Goal: Complete application form: Complete application form

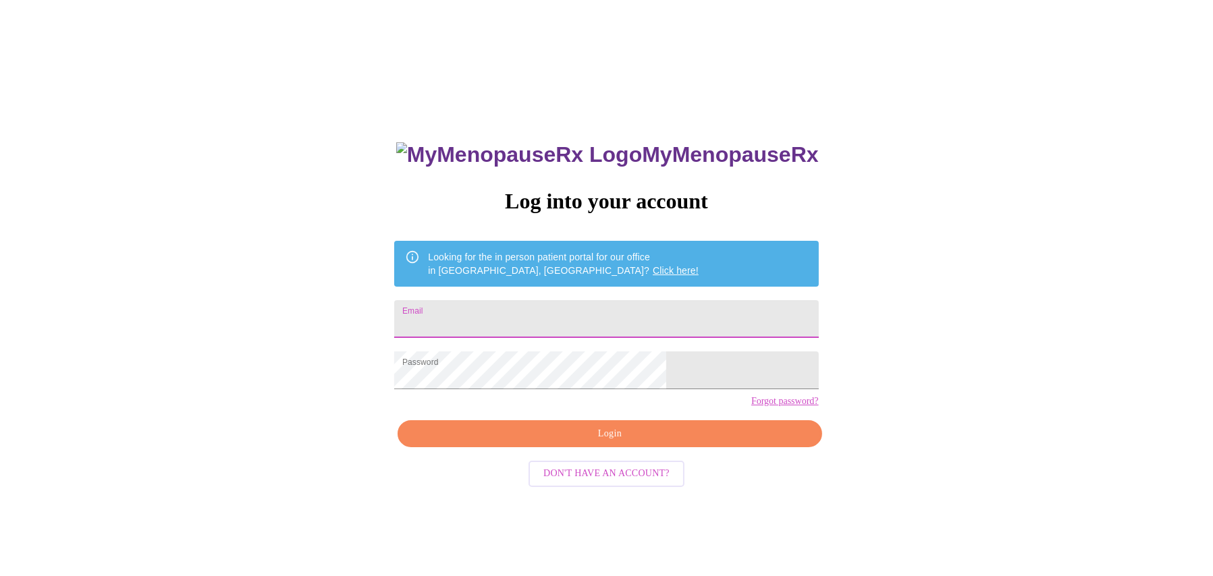
type input "[EMAIL_ADDRESS][DOMAIN_NAME]"
click at [609, 443] on span "Login" at bounding box center [609, 434] width 393 height 17
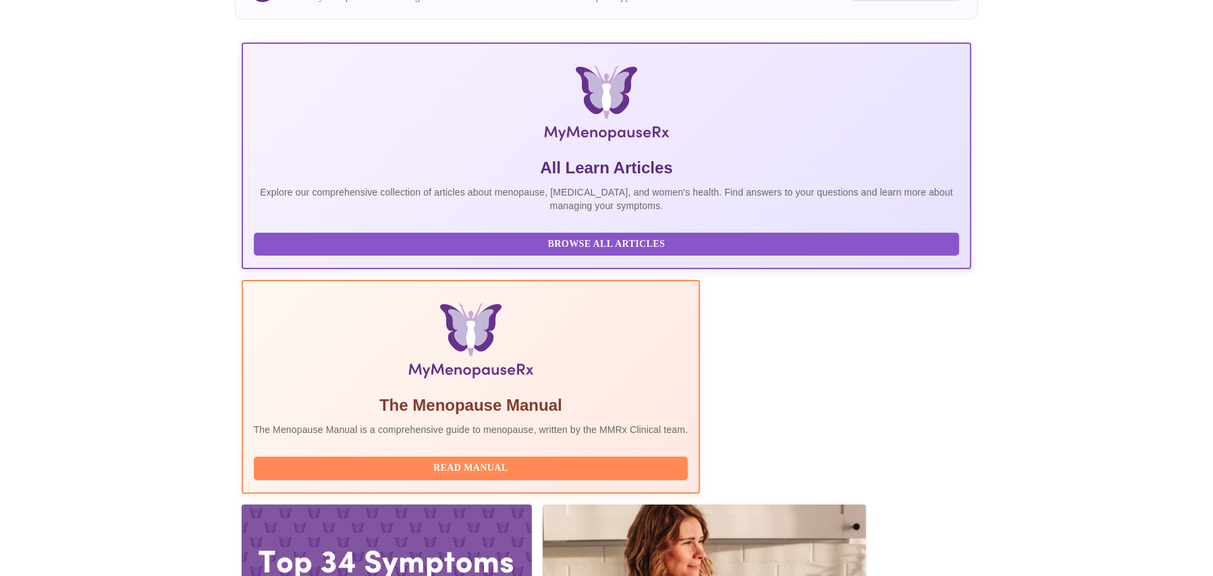
scroll to position [161, 0]
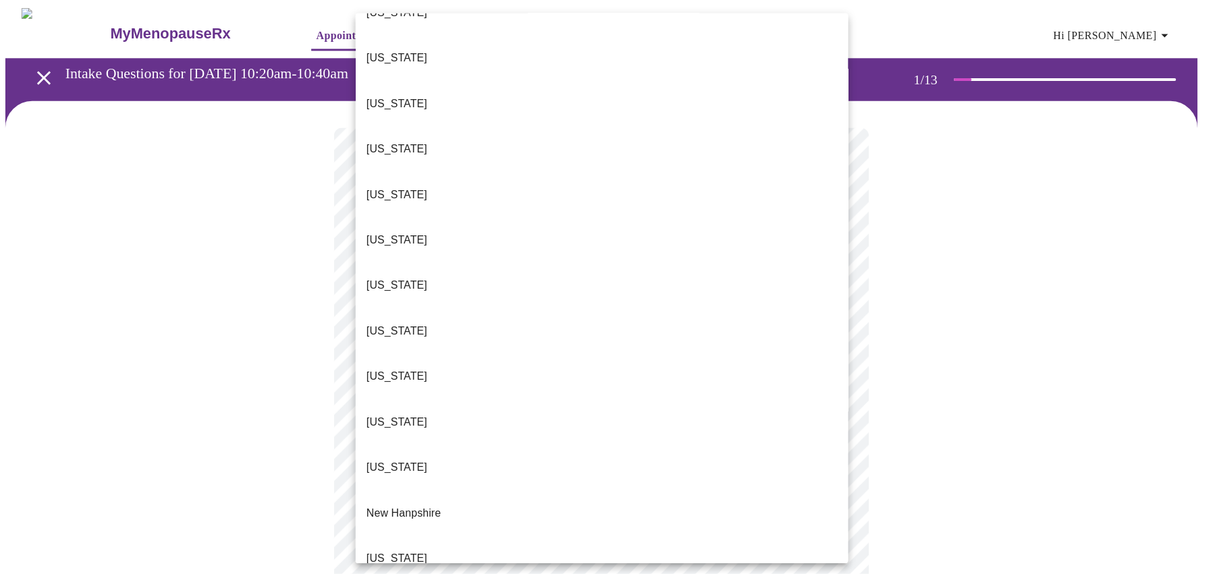
scroll to position [810, 0]
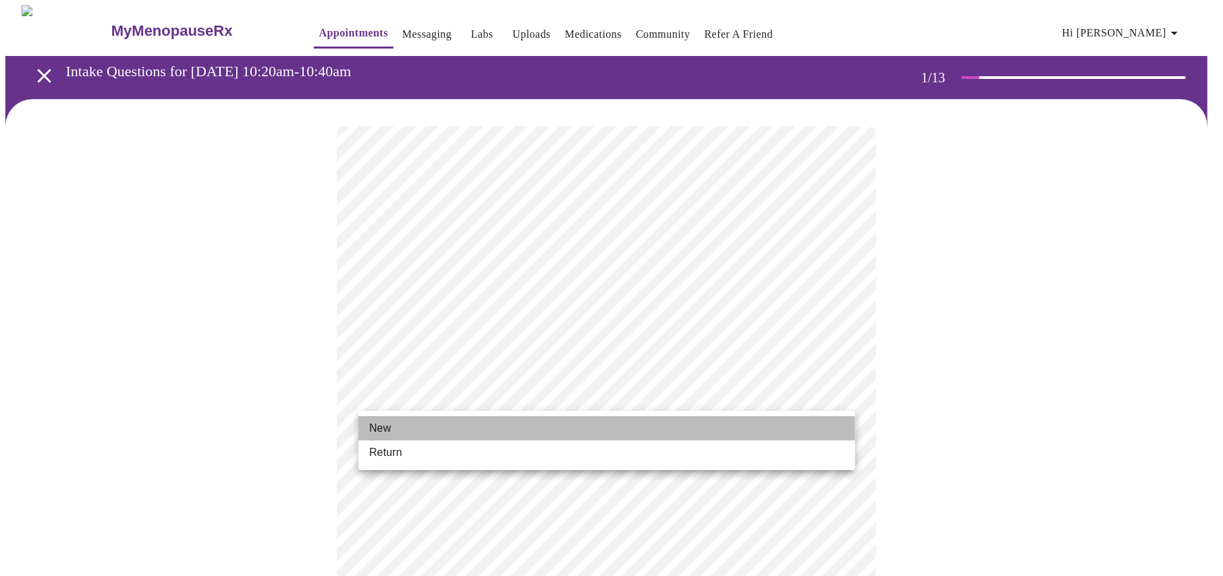
click at [412, 423] on li "New" at bounding box center [606, 429] width 497 height 24
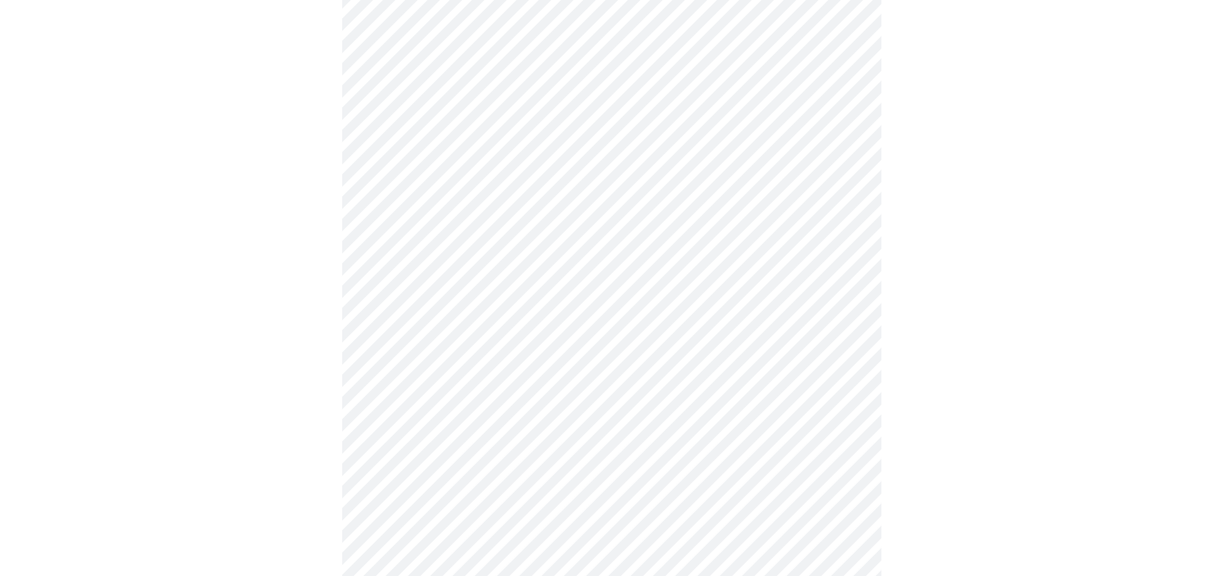
scroll to position [637, 0]
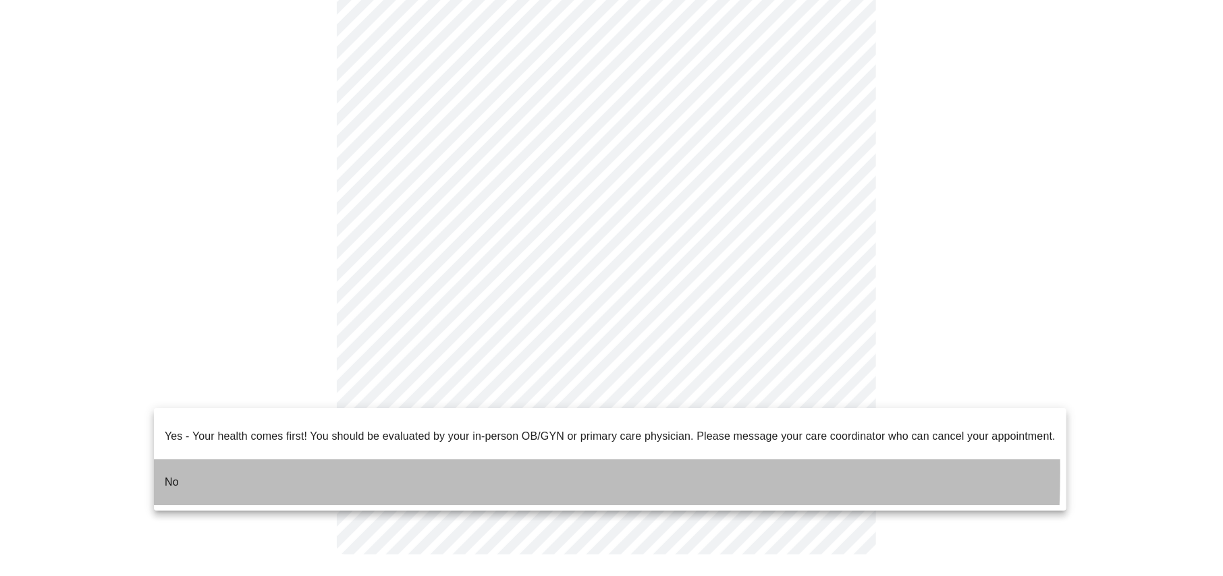
click at [165, 475] on p "No" at bounding box center [172, 483] width 14 height 16
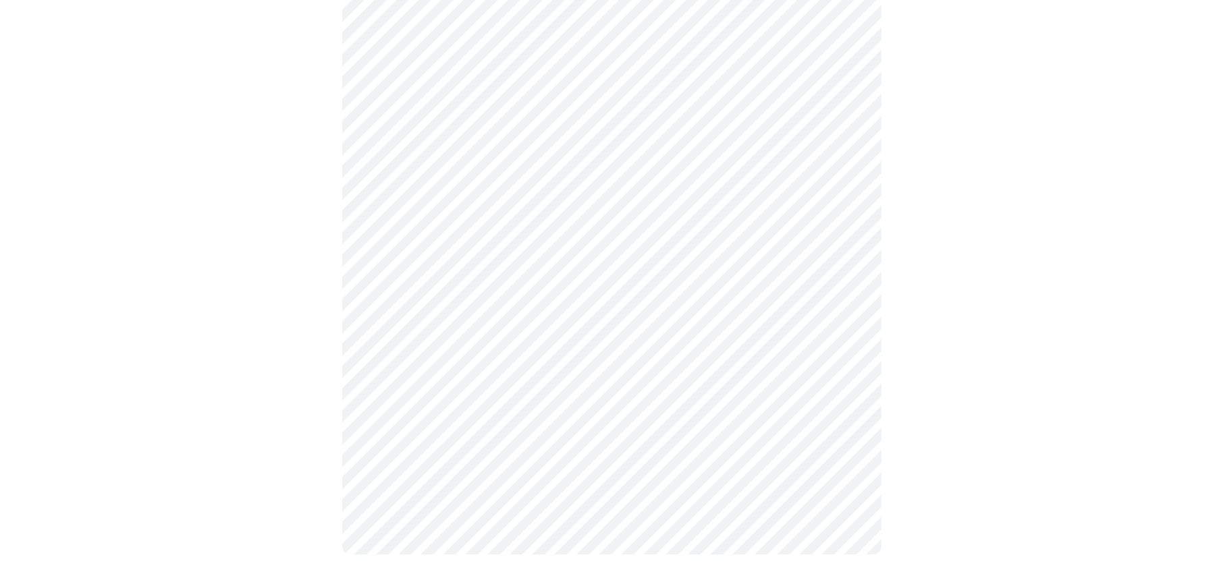
scroll to position [0, 0]
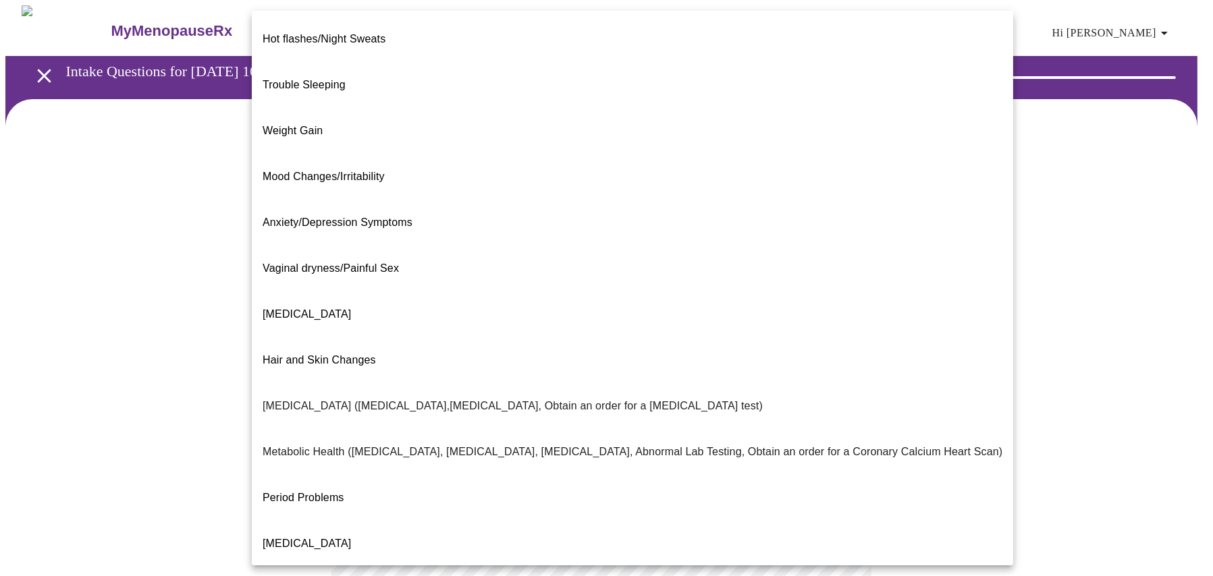
click at [398, 275] on body "MyMenopauseRx Appointments Messaging Labs Uploads Medications Community Refer a…" at bounding box center [606, 410] width 1202 height 811
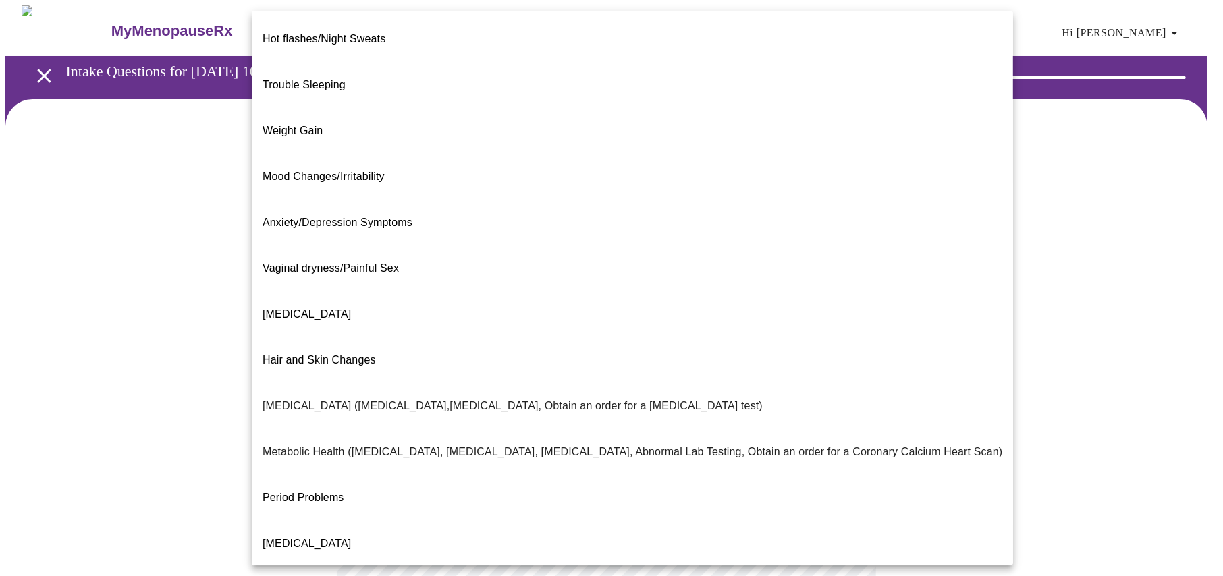
click at [292, 354] on span "Hair and Skin Changes" at bounding box center [319, 359] width 113 height 11
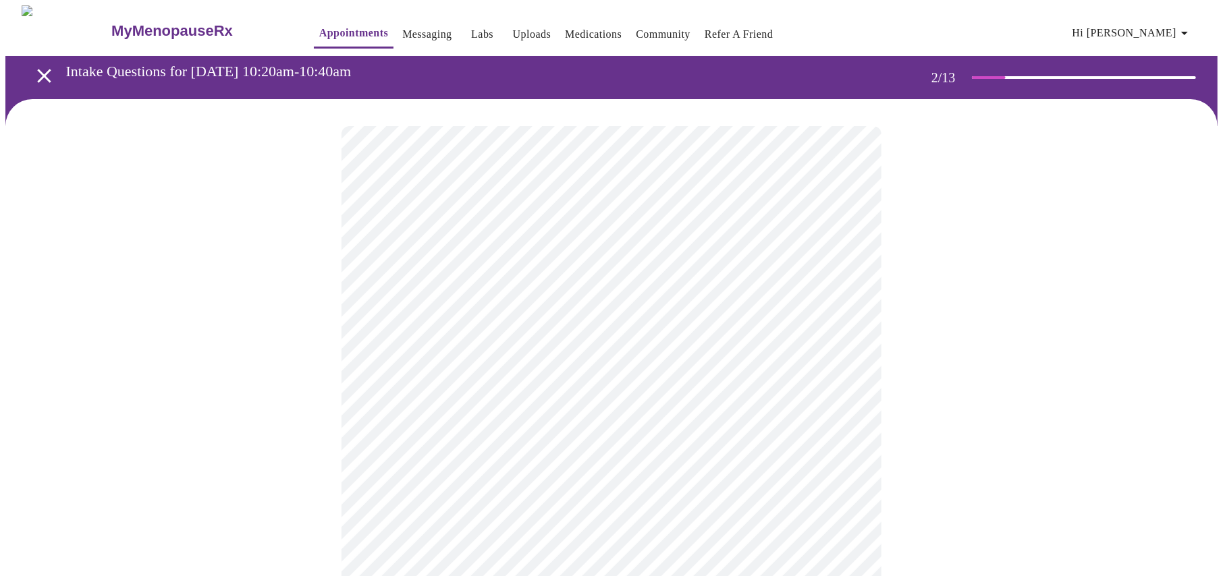
click at [838, 280] on body "MyMenopauseRx Appointments Messaging Labs Uploads Medications Community Refer a…" at bounding box center [611, 406] width 1212 height 803
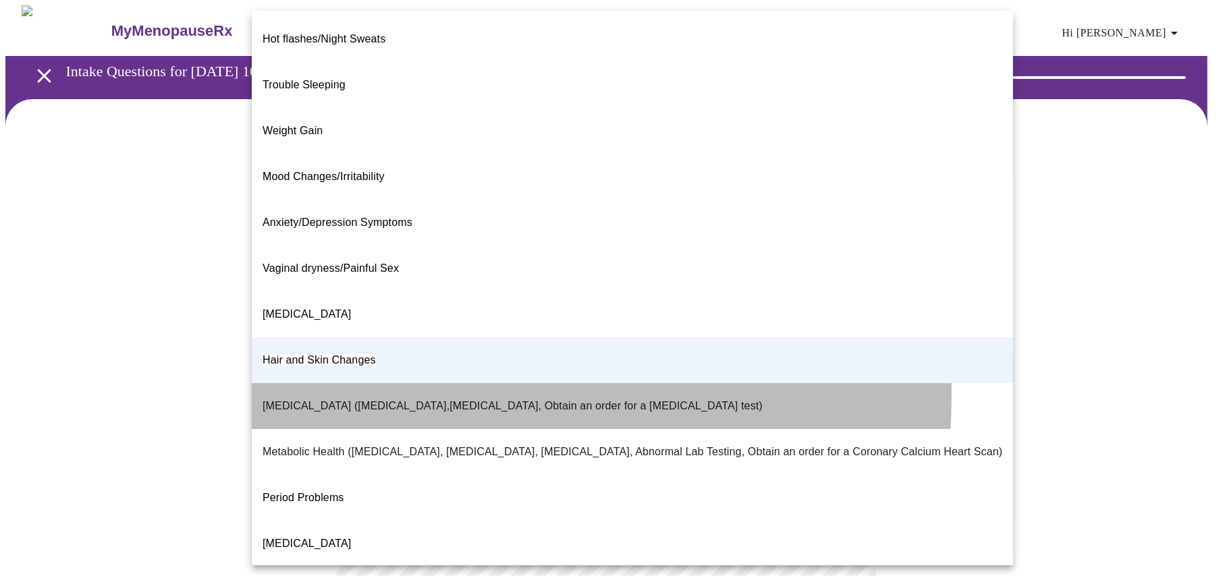
click at [304, 398] on p "[MEDICAL_DATA] ([MEDICAL_DATA],[MEDICAL_DATA], Obtain an order for a [MEDICAL_D…" at bounding box center [513, 406] width 500 height 16
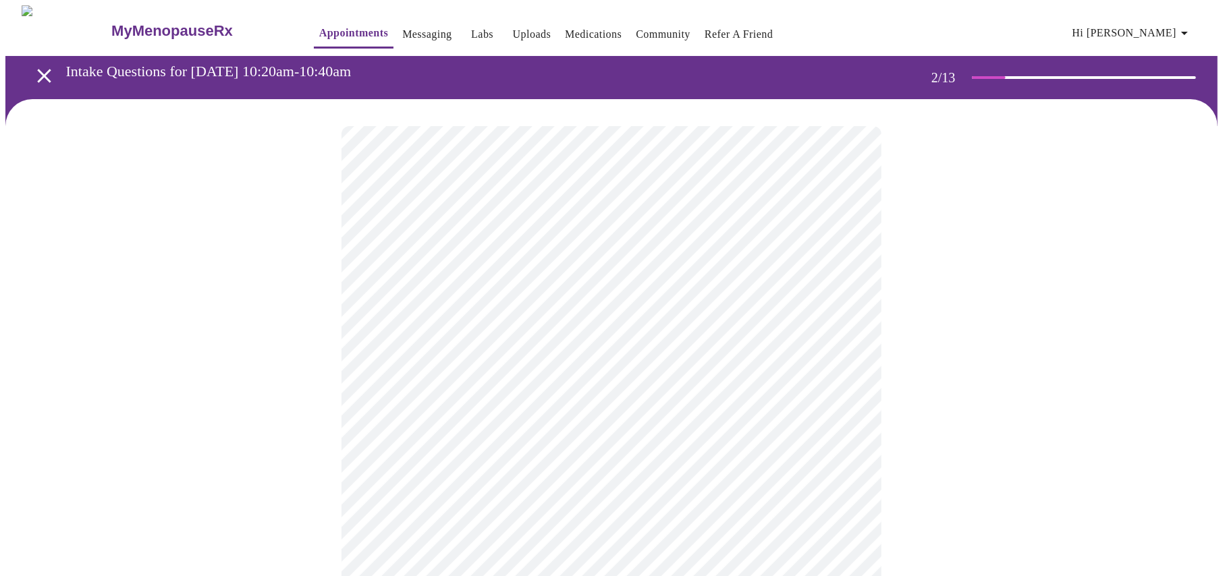
click at [836, 410] on body "MyMenopauseRx Appointments Messaging Labs Uploads Medications Community Refer a…" at bounding box center [611, 406] width 1212 height 803
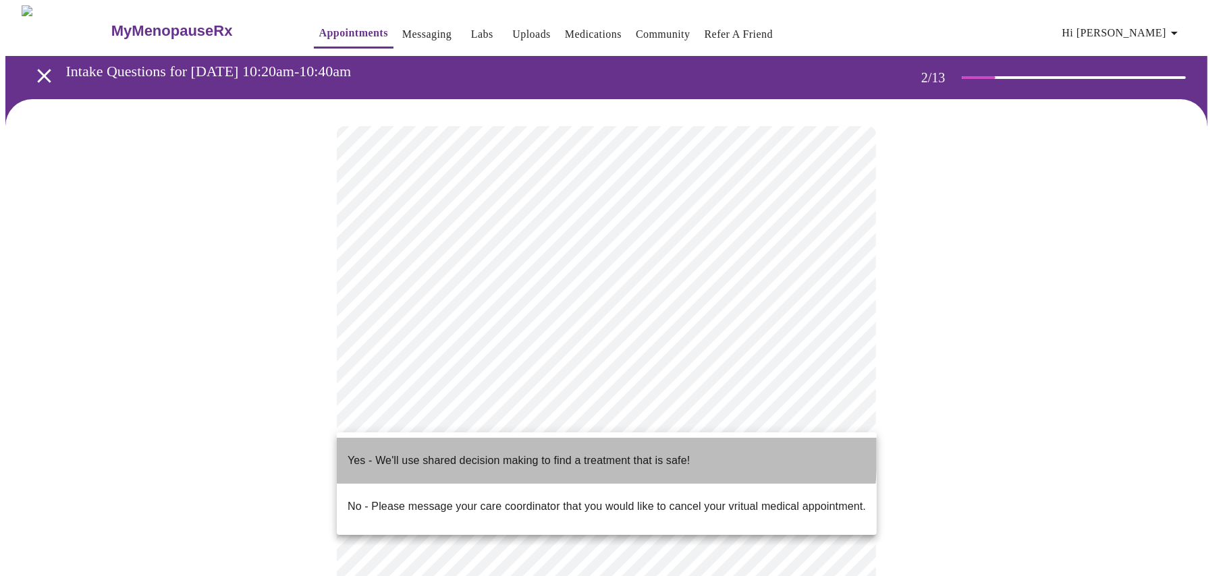
click at [507, 453] on p "Yes - We'll use shared decision making to find a treatment that is safe!" at bounding box center [519, 461] width 342 height 16
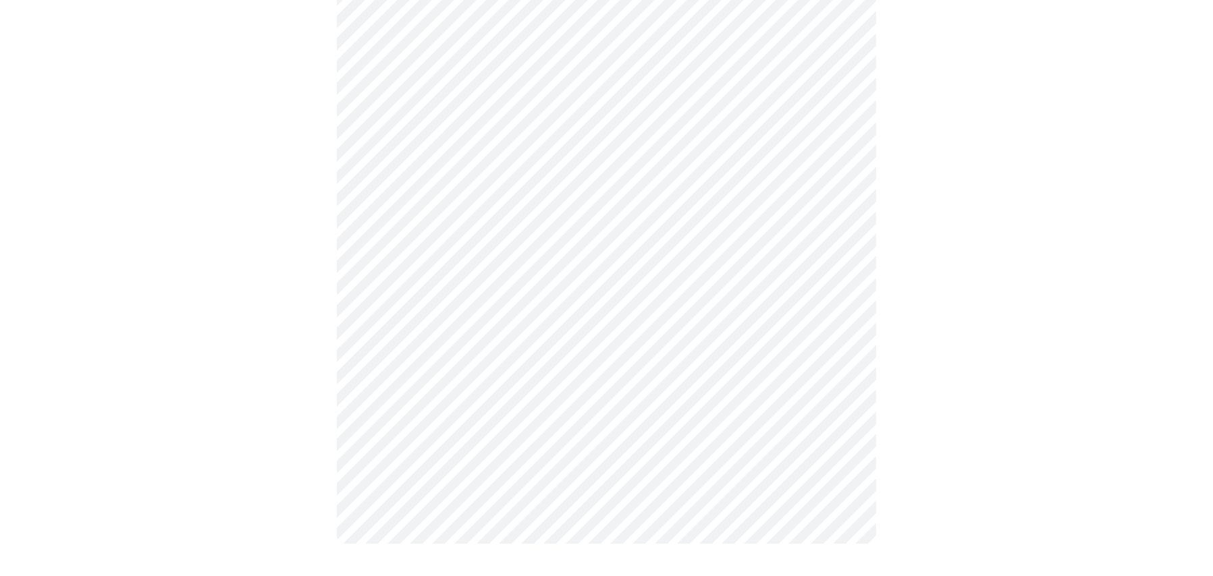
scroll to position [189, 0]
click at [880, 398] on div at bounding box center [606, 246] width 1202 height 672
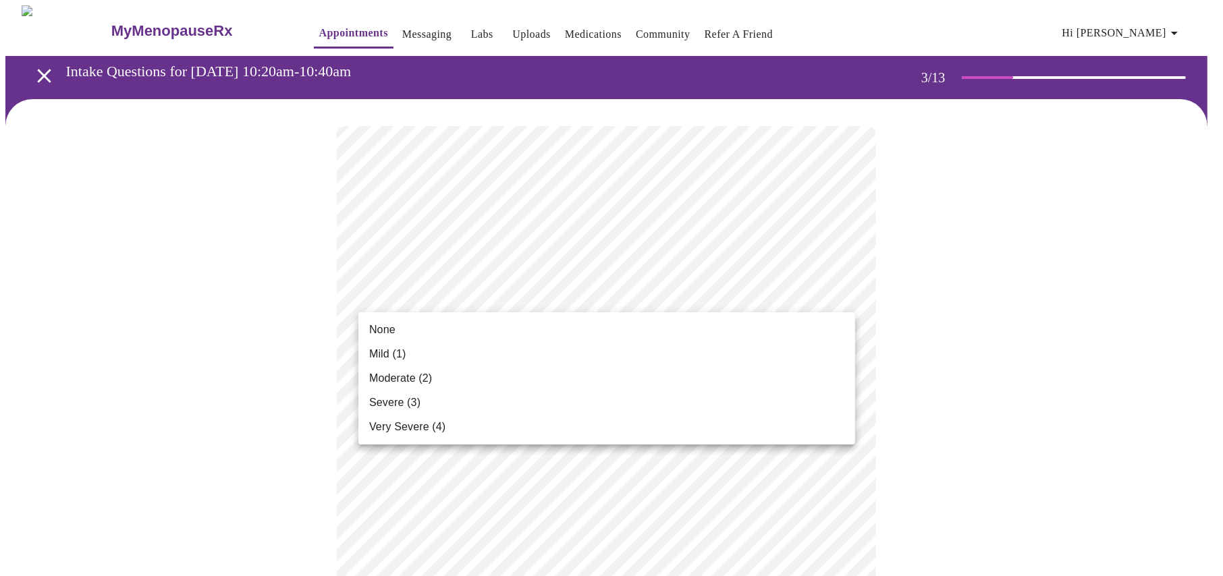
click at [380, 329] on span "None" at bounding box center [382, 330] width 26 height 16
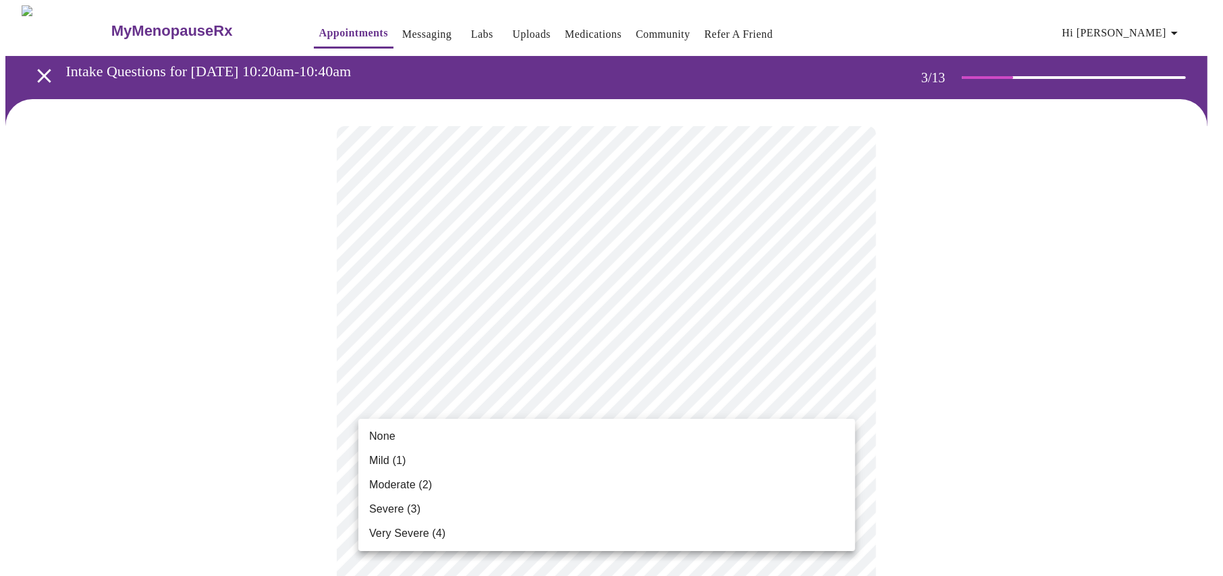
click at [392, 435] on span "None" at bounding box center [382, 437] width 26 height 16
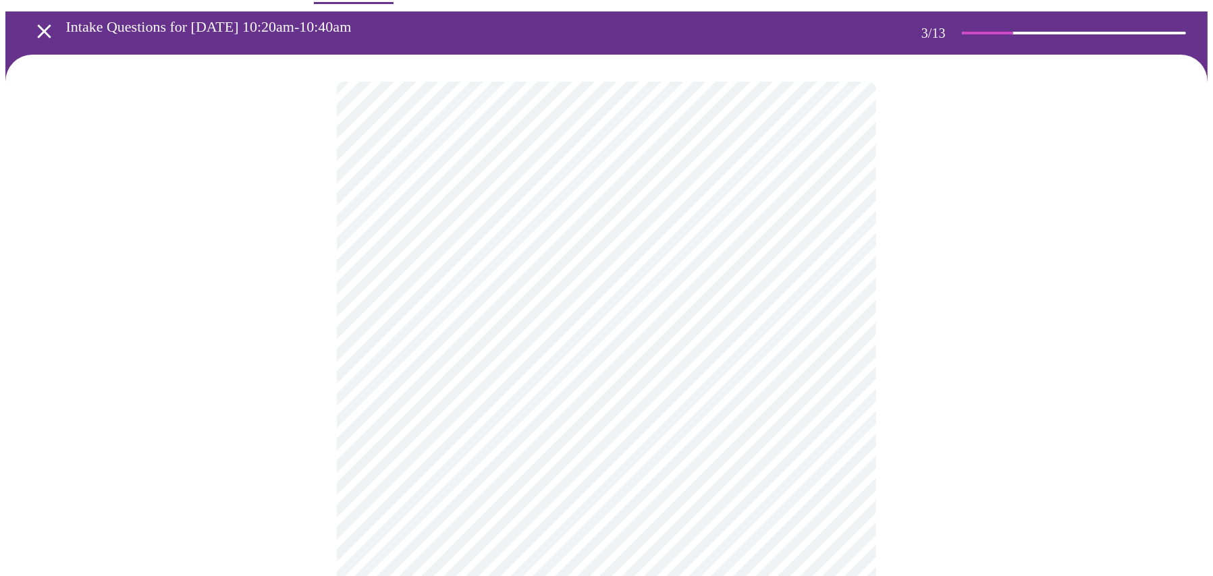
scroll to position [68, 0]
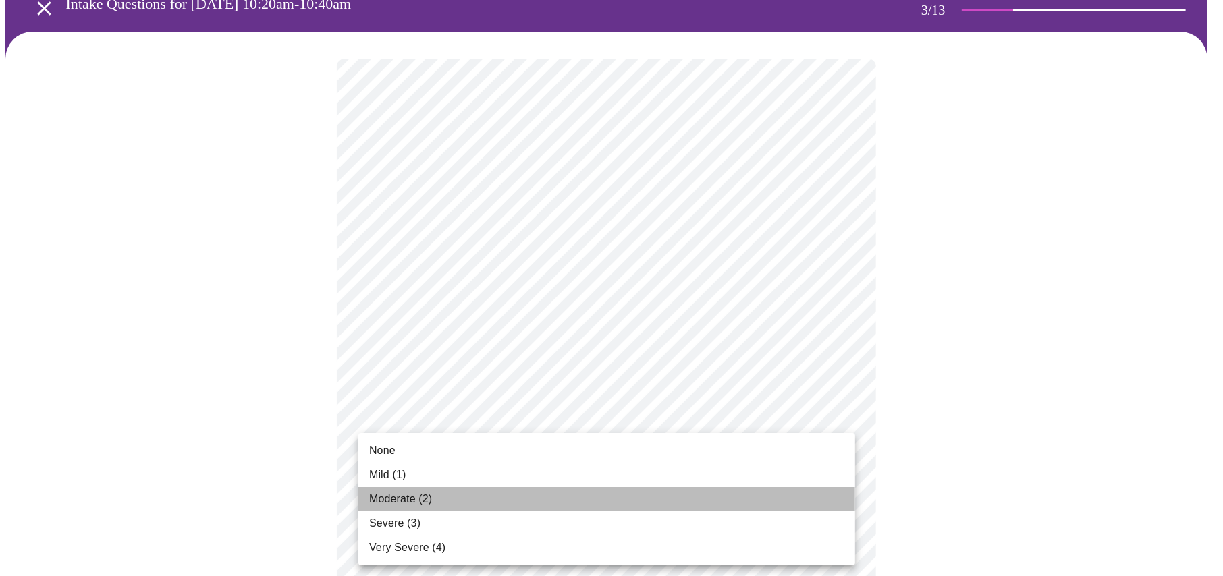
click at [389, 500] on span "Moderate (2)" at bounding box center [400, 499] width 63 height 16
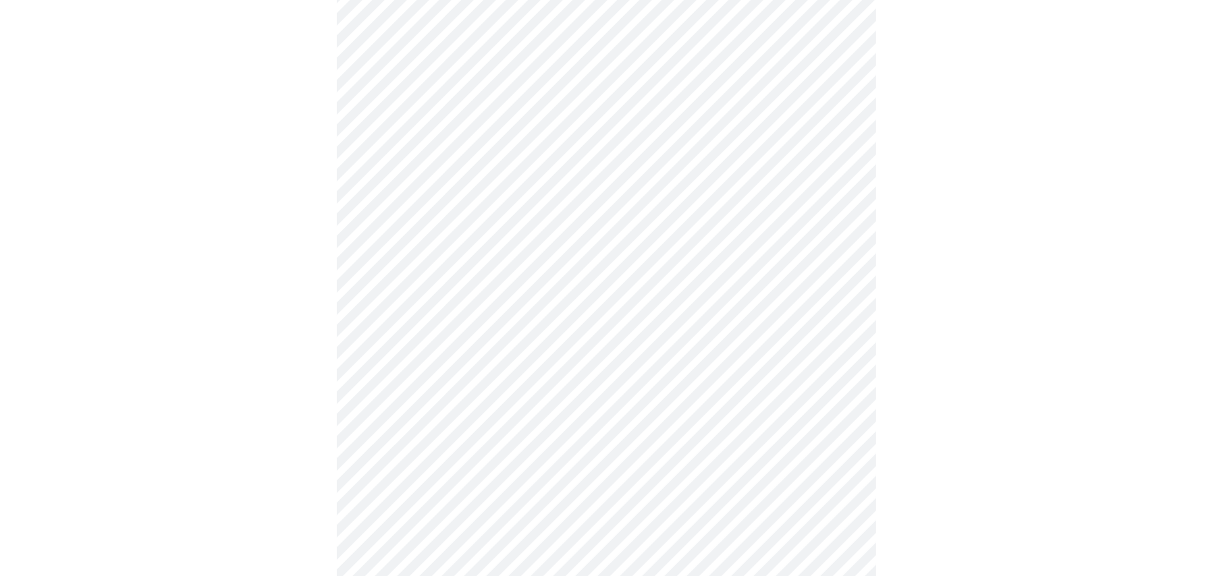
scroll to position [270, 0]
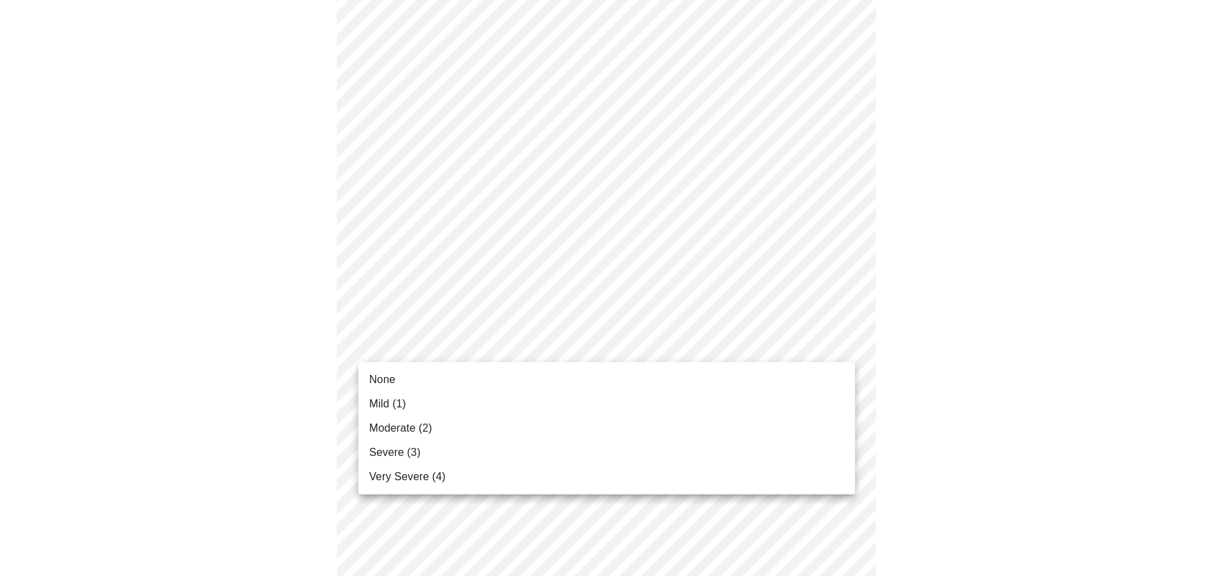
click at [387, 375] on span "None" at bounding box center [382, 380] width 26 height 16
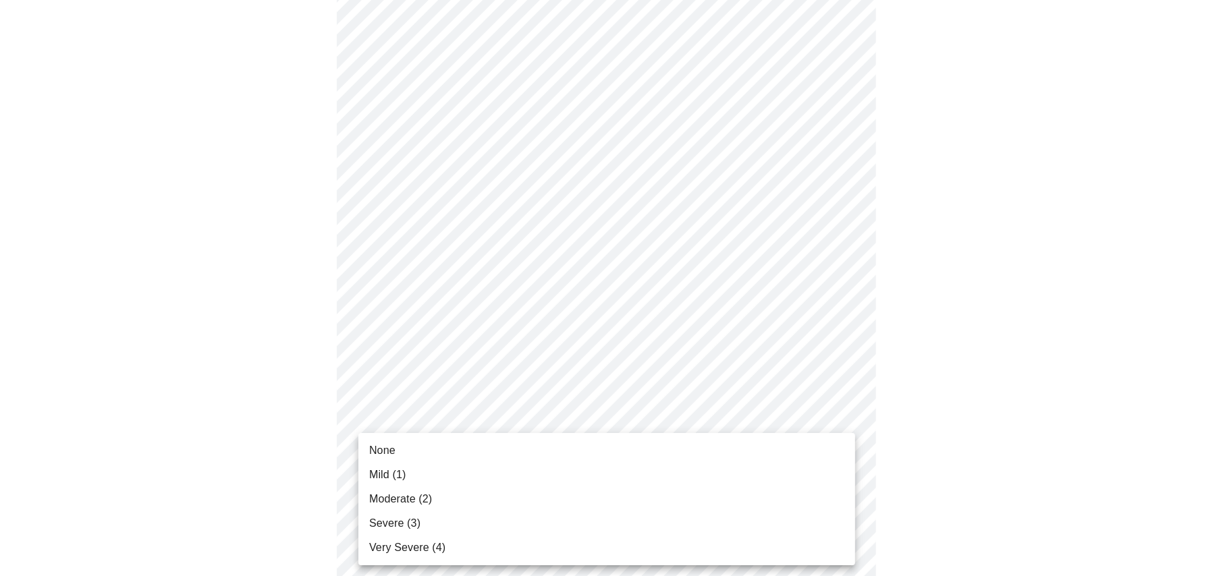
click at [382, 451] on span "None" at bounding box center [382, 451] width 26 height 16
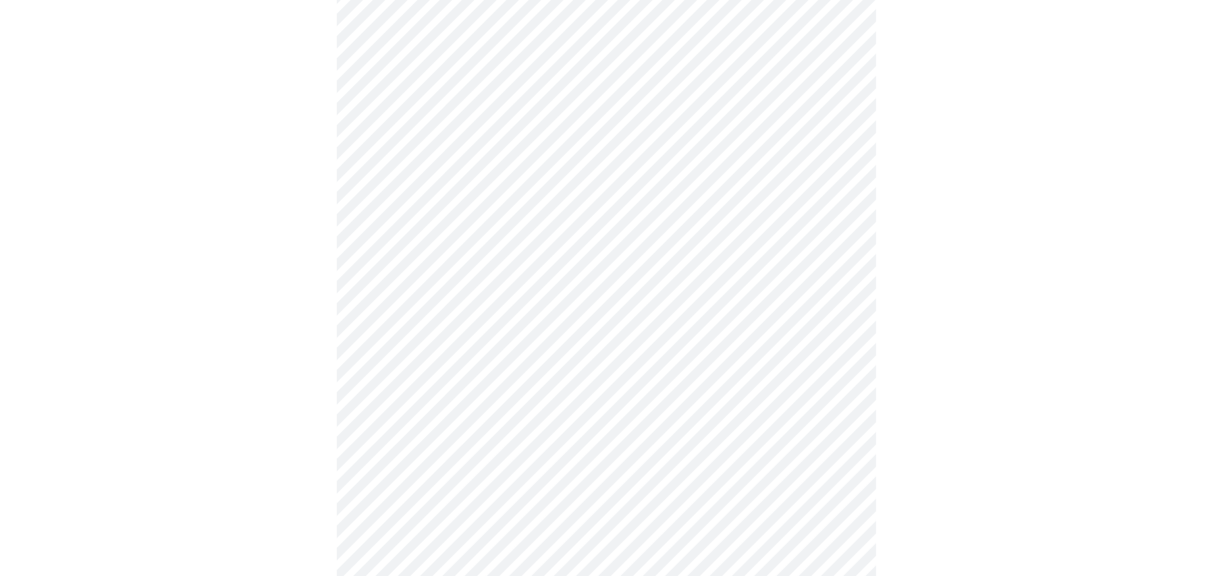
scroll to position [473, 0]
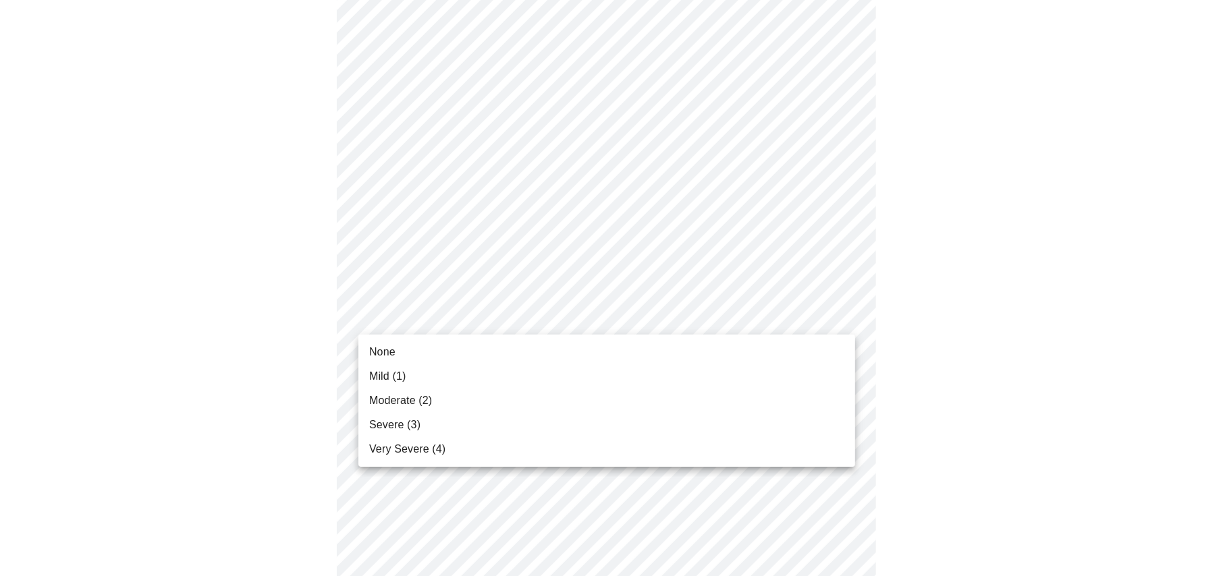
click at [412, 311] on body "MyMenopauseRx Appointments Messaging Labs Uploads Medications Community Refer a…" at bounding box center [611, 383] width 1212 height 1700
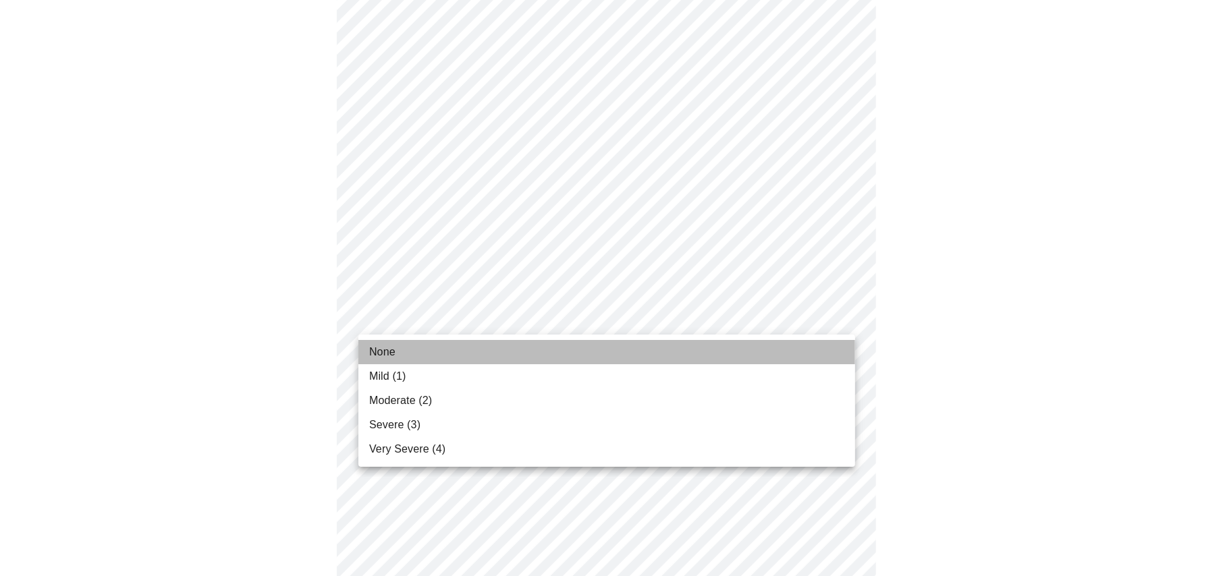
click at [383, 354] on span "None" at bounding box center [382, 352] width 26 height 16
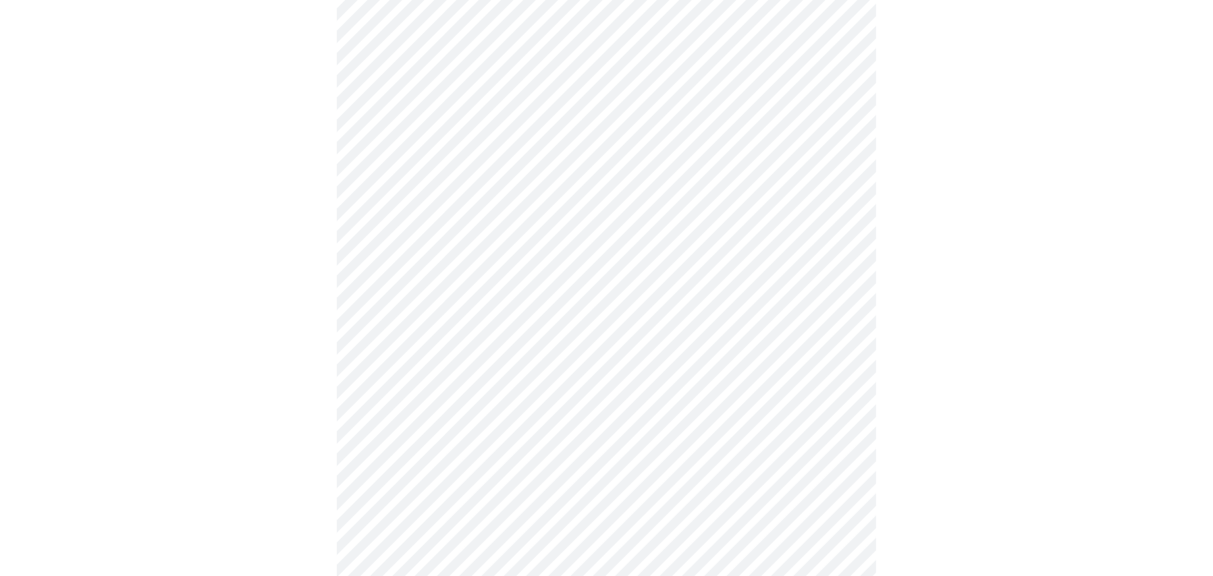
scroll to position [608, 0]
click at [407, 289] on body "MyMenopauseRx Appointments Messaging Labs Uploads Medications Community Refer a…" at bounding box center [606, 239] width 1202 height 1682
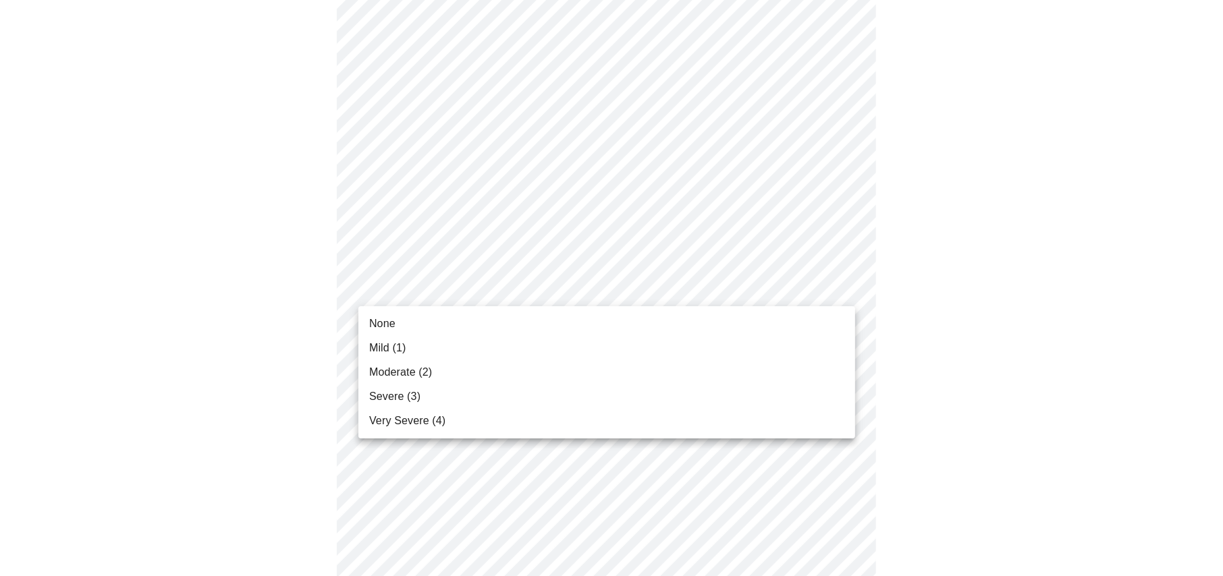
click at [402, 369] on span "Moderate (2)" at bounding box center [400, 373] width 63 height 16
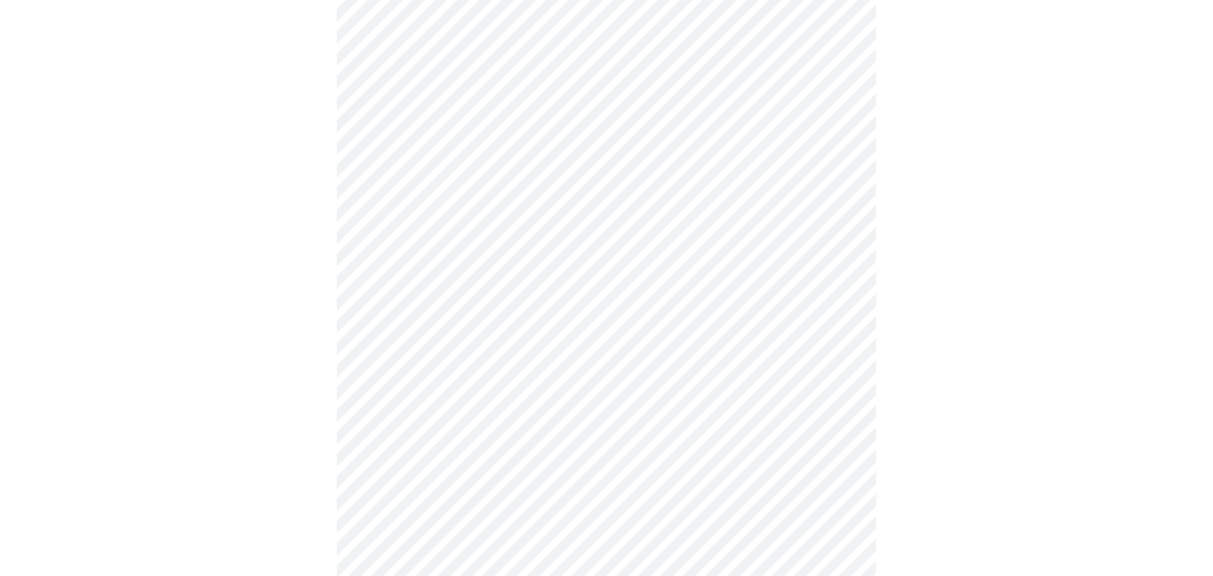
click at [390, 384] on body "MyMenopauseRx Appointments Messaging Labs Uploads Medications Community Refer a…" at bounding box center [606, 229] width 1202 height 1663
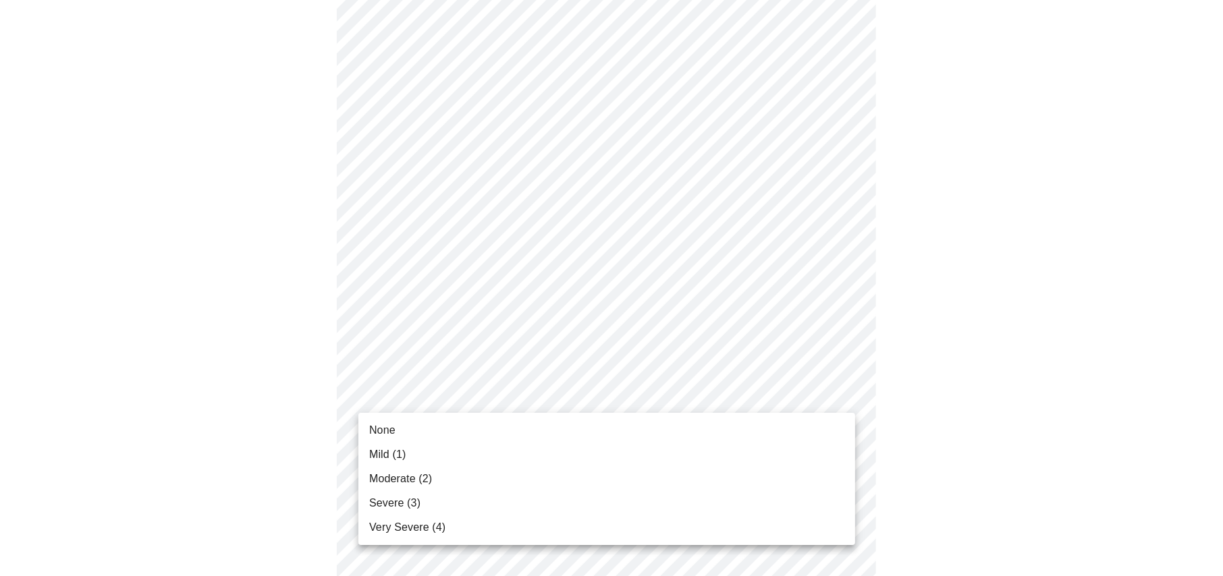
click at [387, 428] on span "None" at bounding box center [382, 431] width 26 height 16
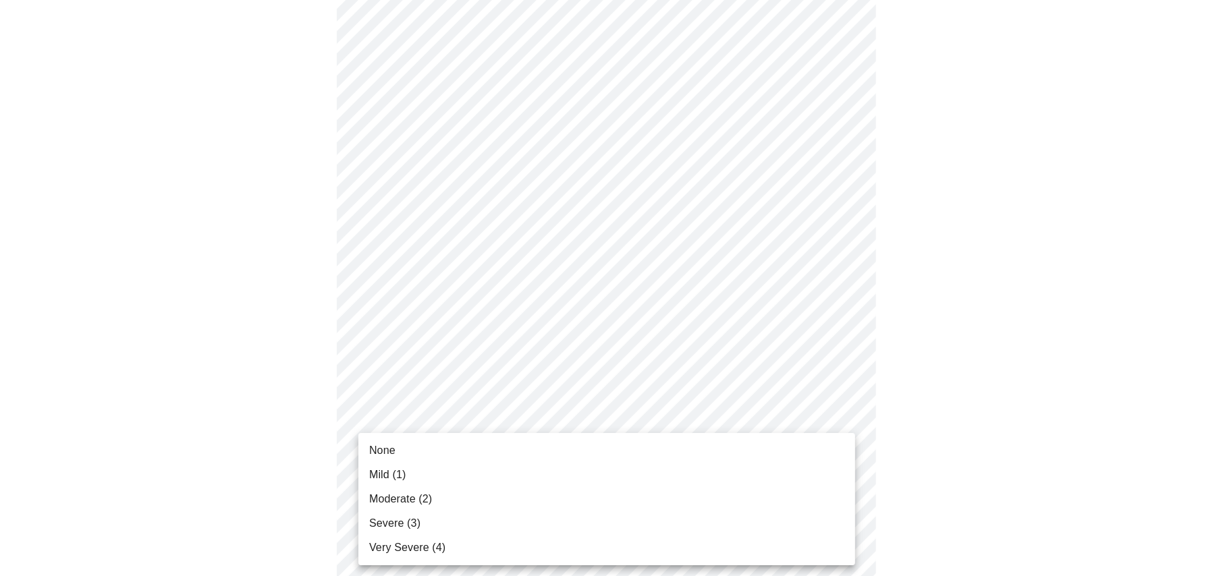
click at [392, 500] on body "MyMenopauseRx Appointments Messaging Labs Uploads Medications Community Refer a…" at bounding box center [611, 220] width 1212 height 1644
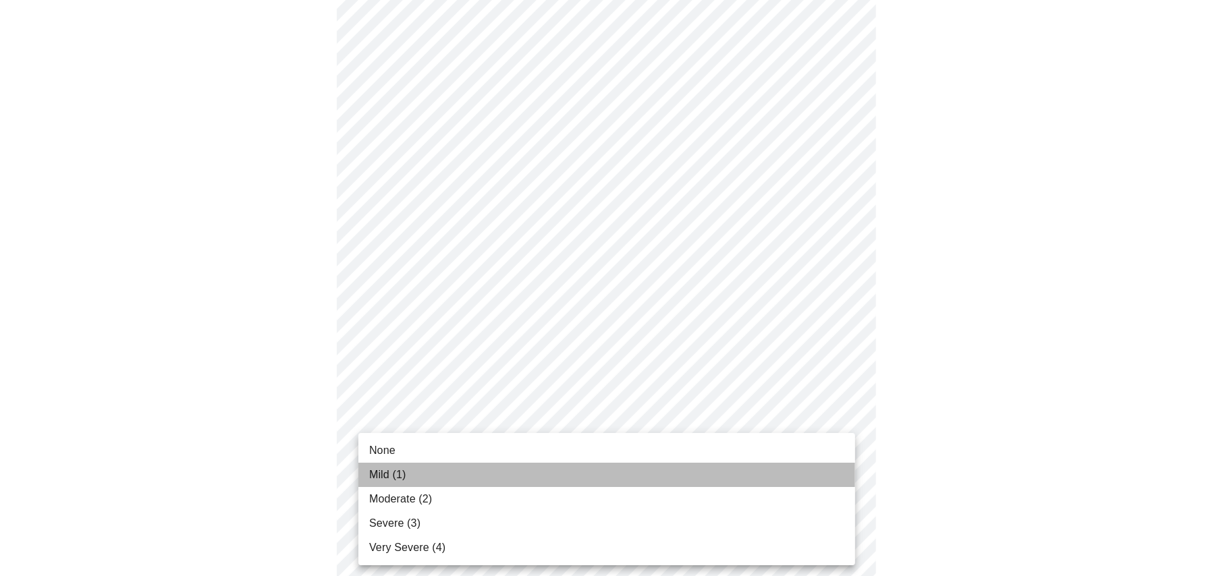
click at [392, 471] on span "Mild (1)" at bounding box center [387, 475] width 37 height 16
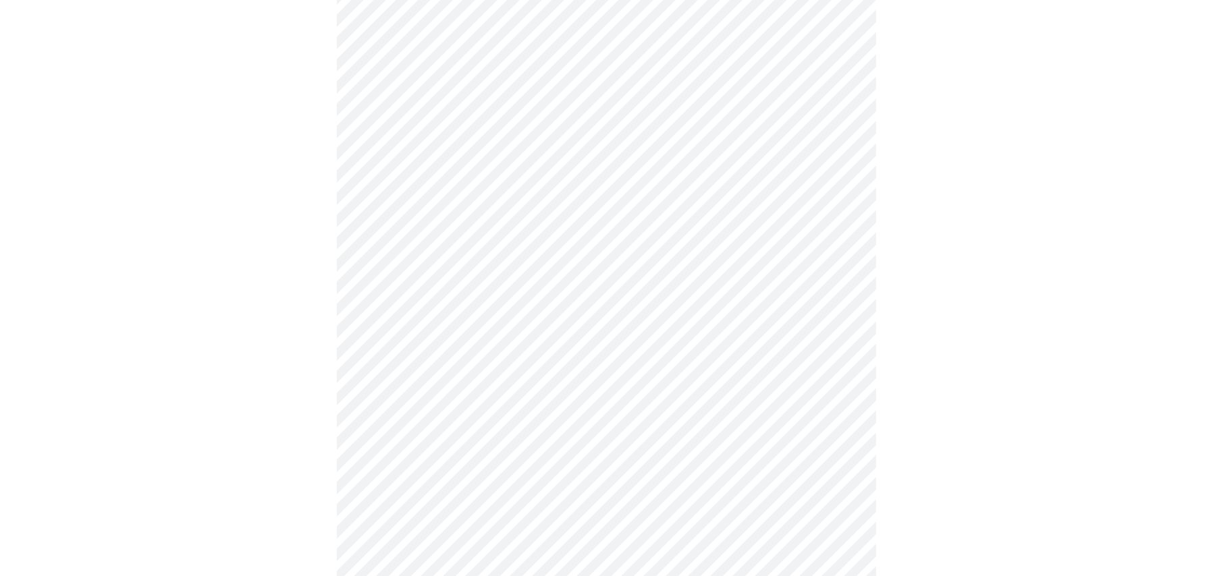
scroll to position [878, 0]
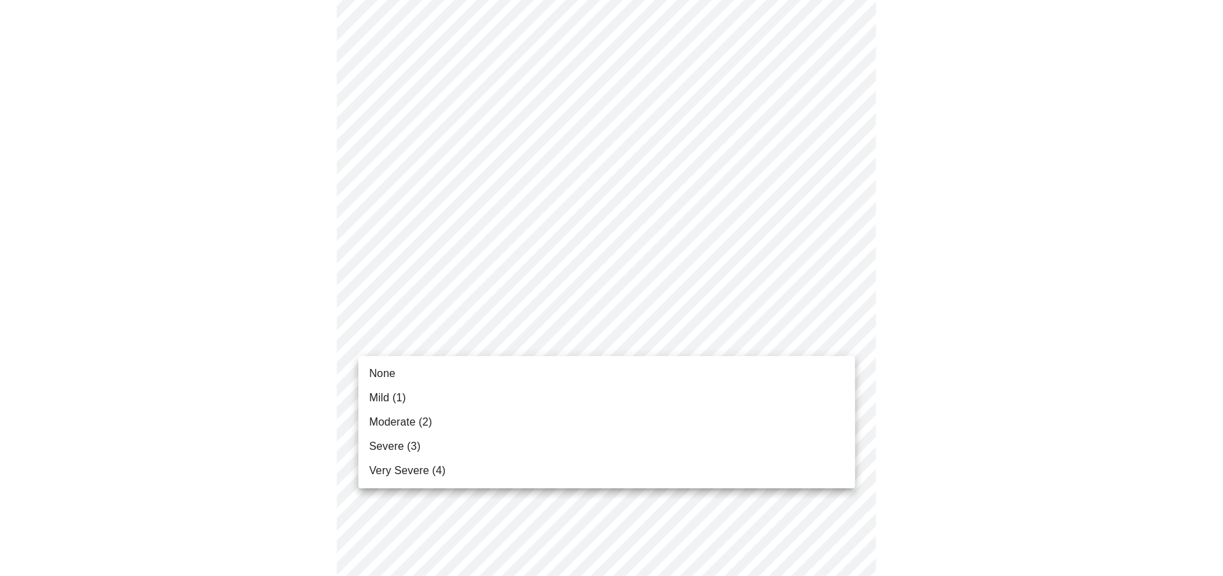
click at [387, 446] on span "Severe (3)" at bounding box center [394, 447] width 51 height 16
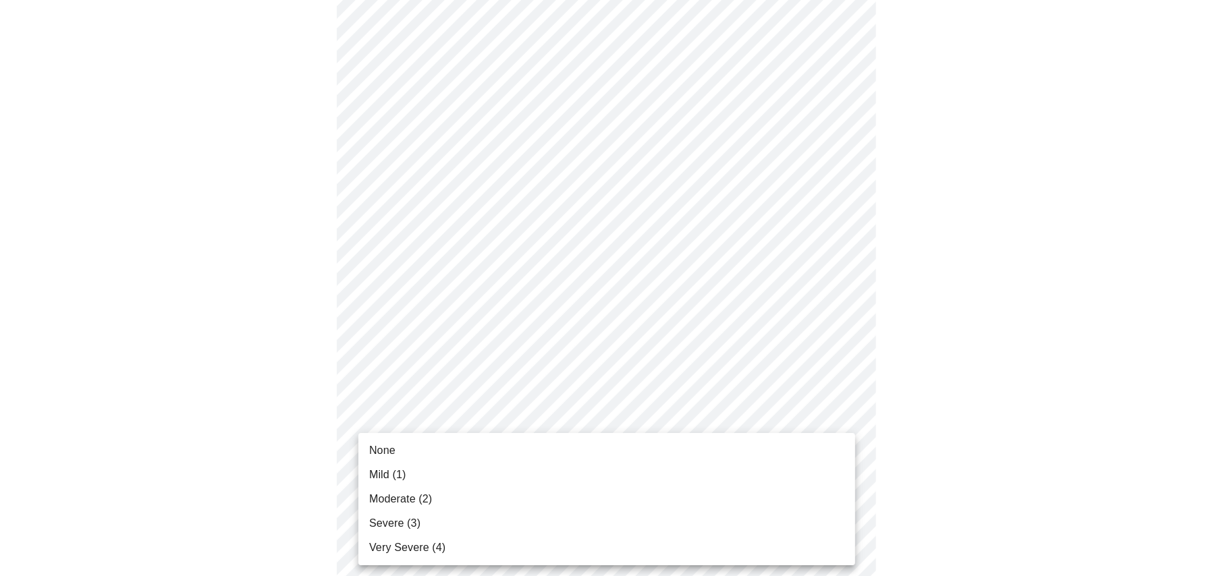
click at [398, 545] on span "Very Severe (4)" at bounding box center [407, 548] width 76 height 16
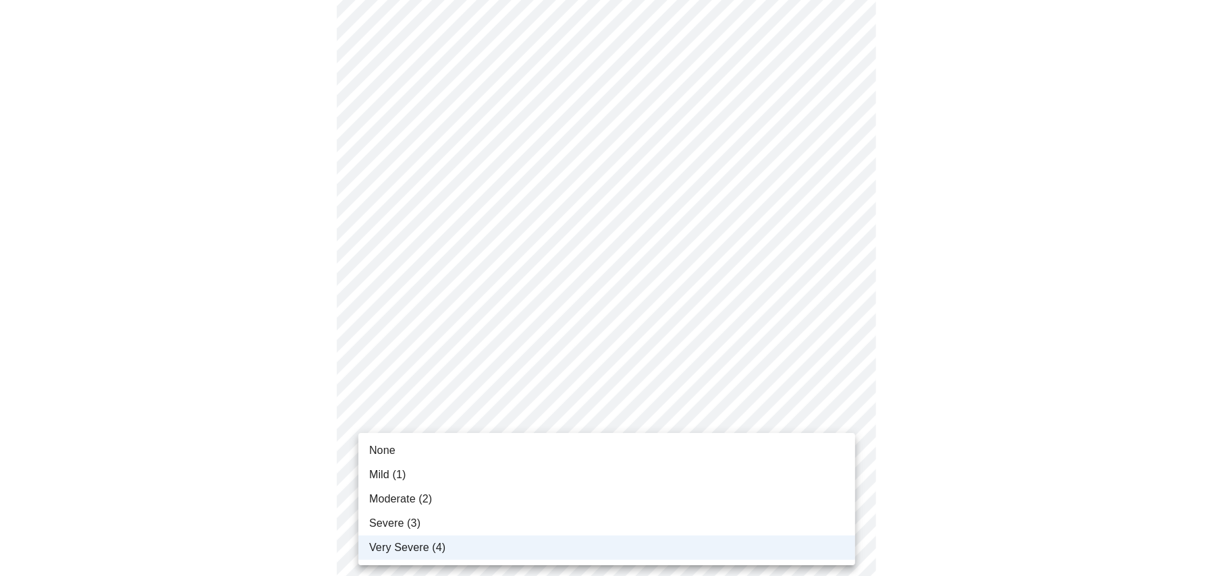
click at [461, 415] on div at bounding box center [611, 288] width 1223 height 576
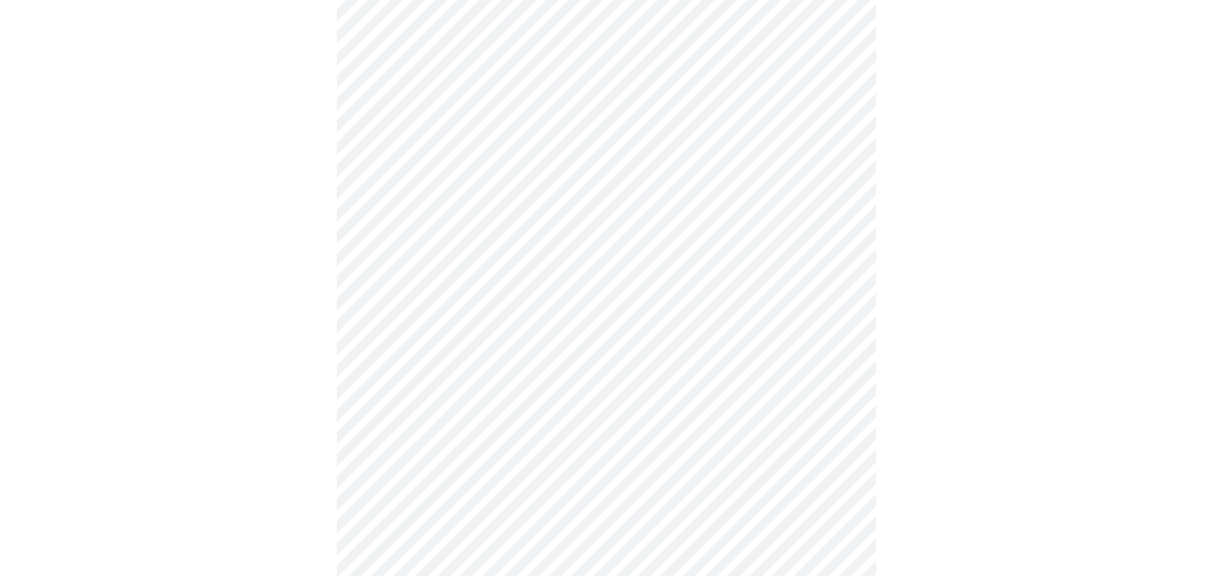
scroll to position [473, 0]
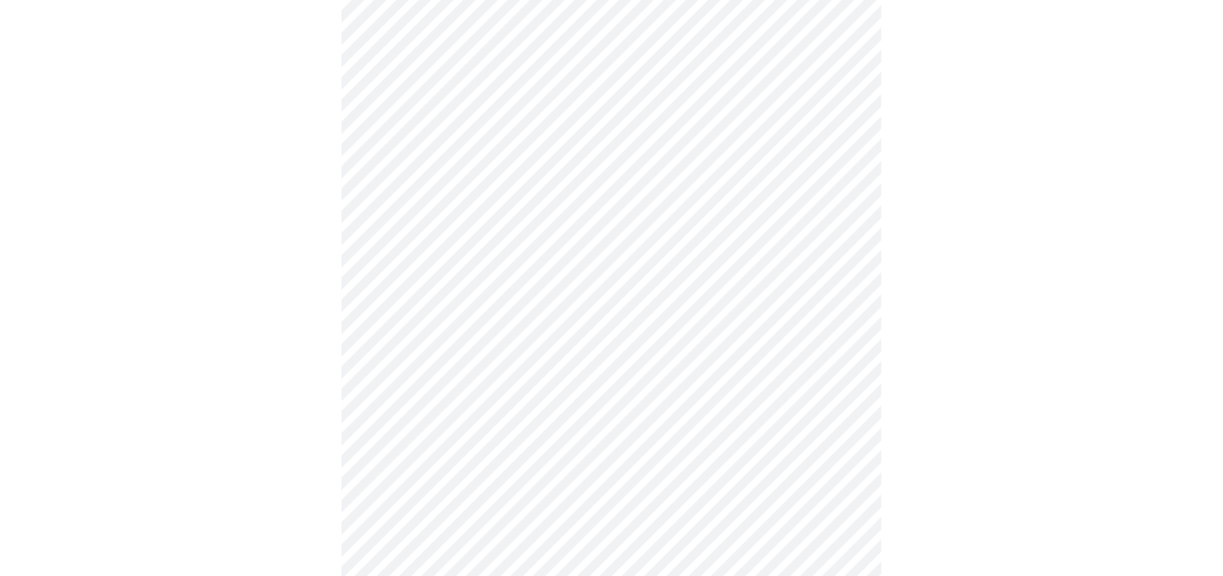
click at [383, 344] on body "MyMenopauseRx Appointments Messaging Labs Uploads Medications Community Refer a…" at bounding box center [611, 198] width 1212 height 1331
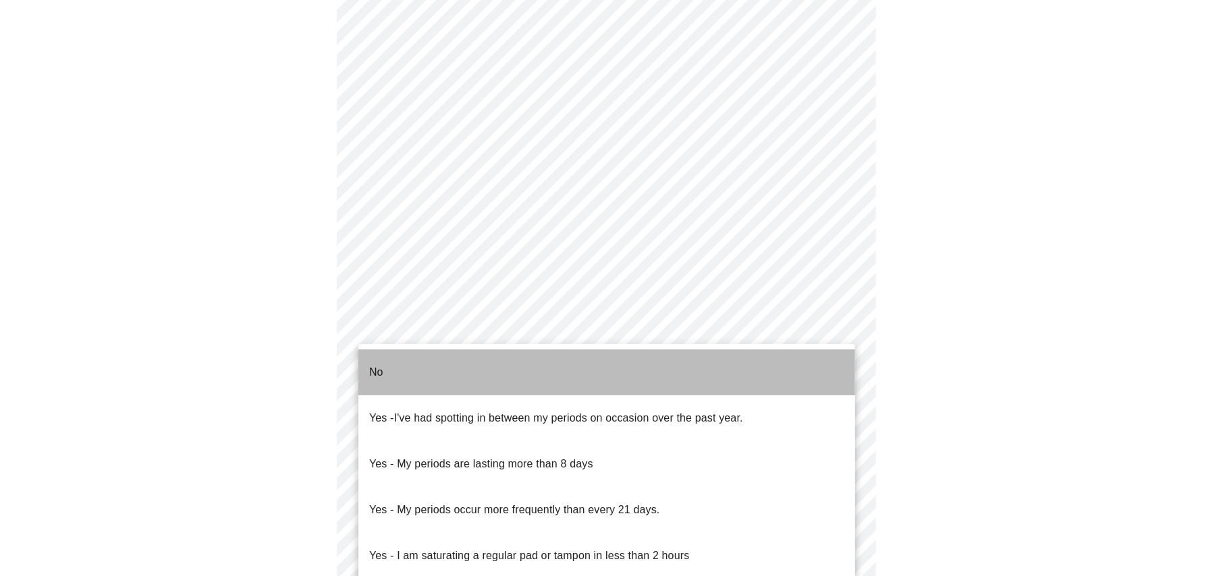
click at [373, 365] on p "No" at bounding box center [376, 373] width 14 height 16
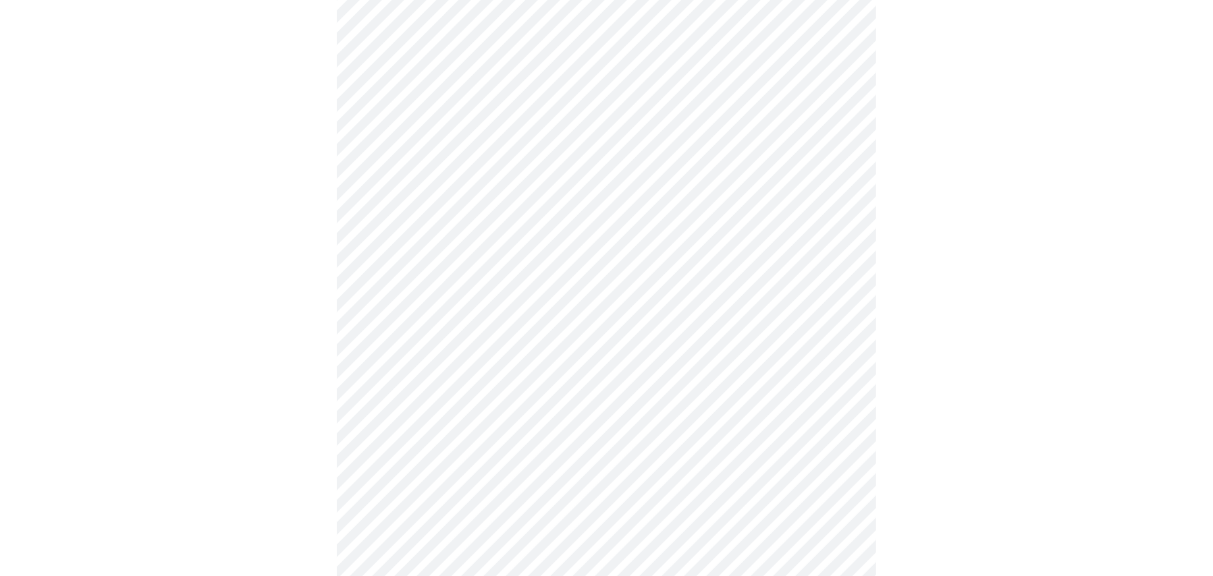
click at [385, 444] on body "MyMenopauseRx Appointments Messaging Labs Uploads Medications Community Refer a…" at bounding box center [606, 194] width 1202 height 1323
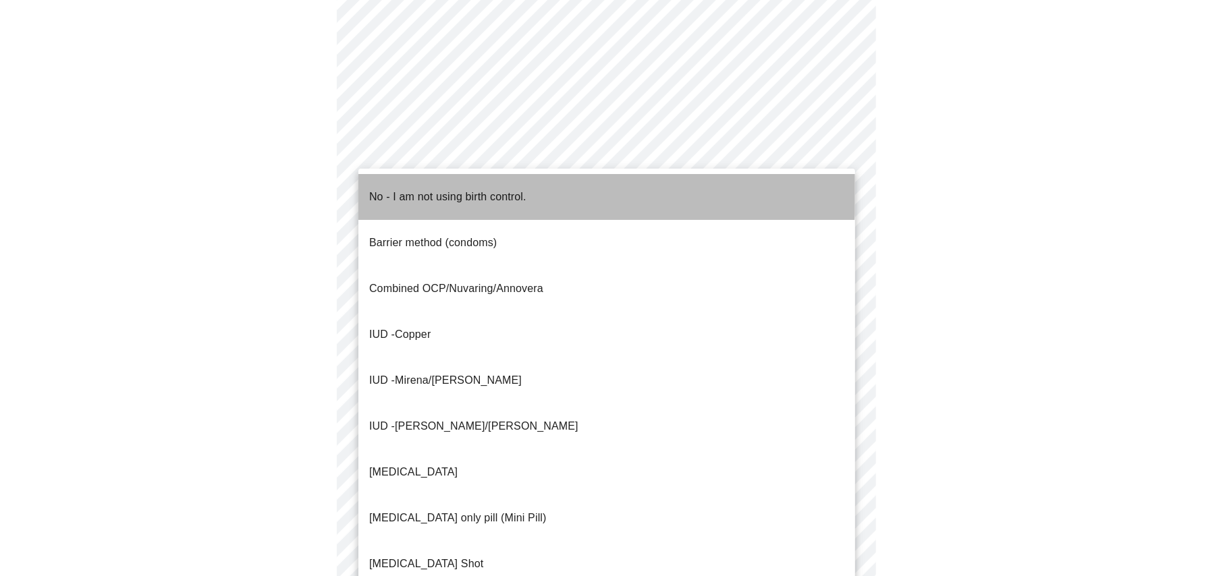
click at [403, 189] on p "No - I am not using birth control." at bounding box center [447, 197] width 157 height 16
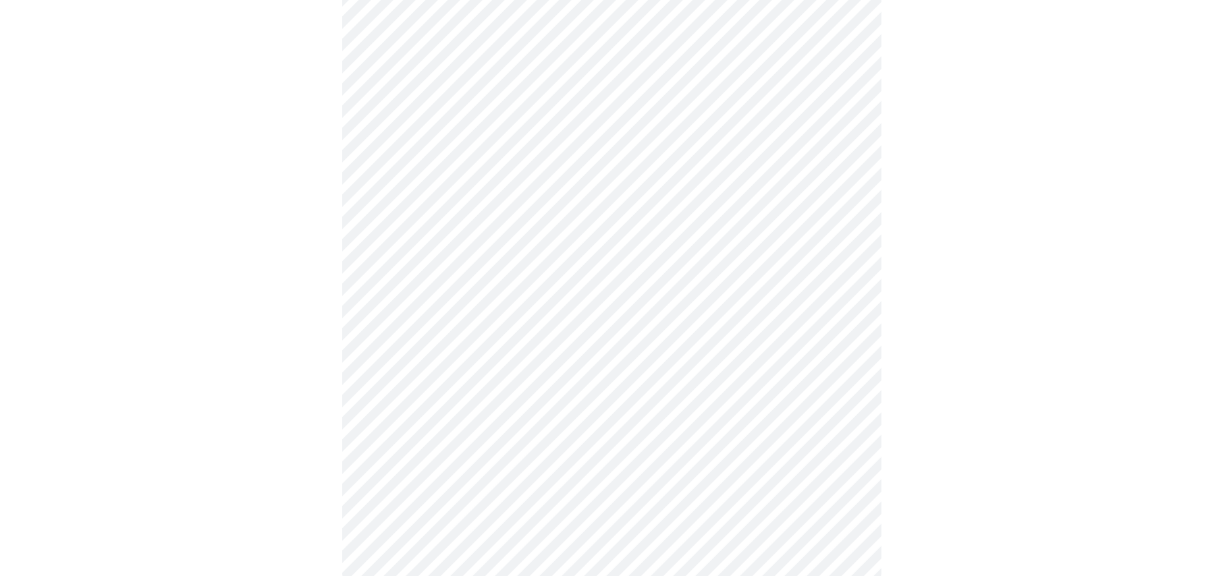
scroll to position [739, 0]
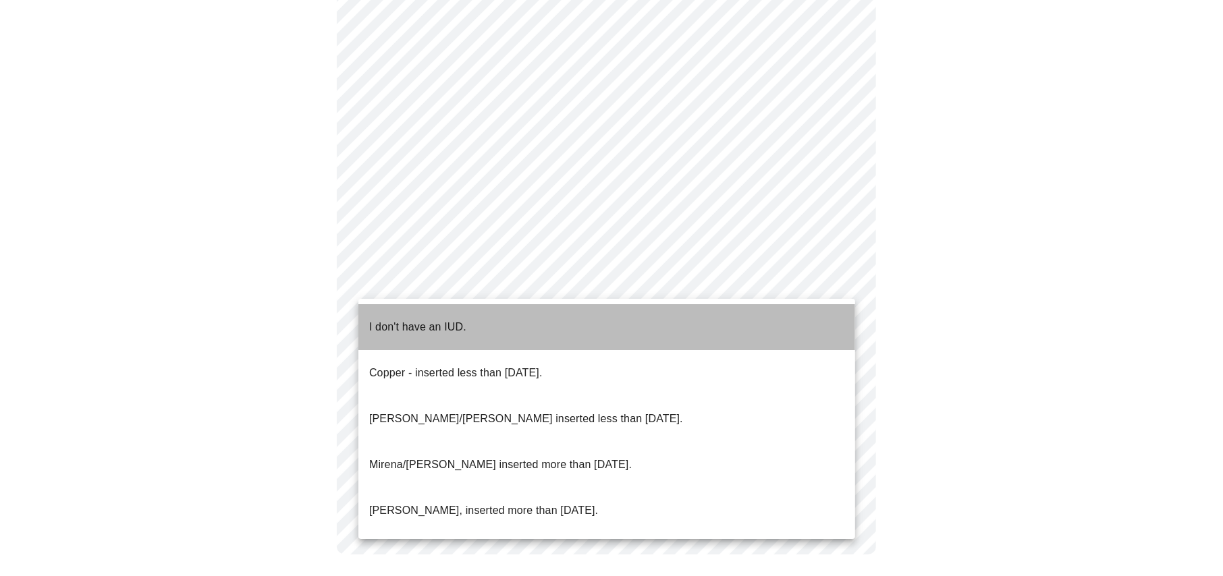
click at [390, 319] on p "I don't have an IUD." at bounding box center [417, 327] width 97 height 16
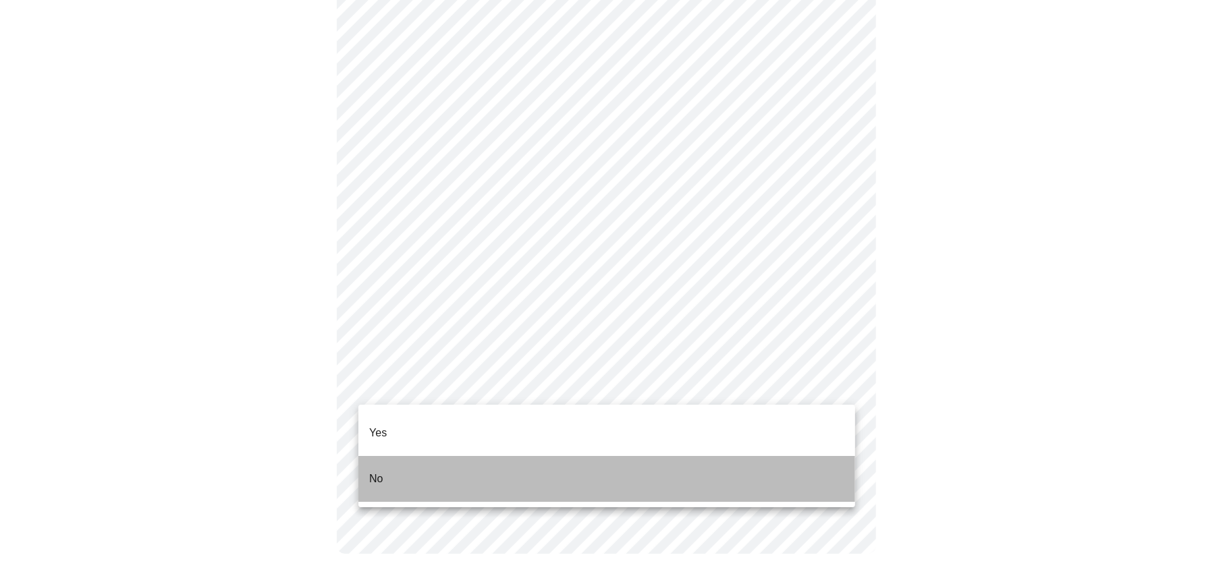
click at [374, 471] on p "No" at bounding box center [376, 479] width 14 height 16
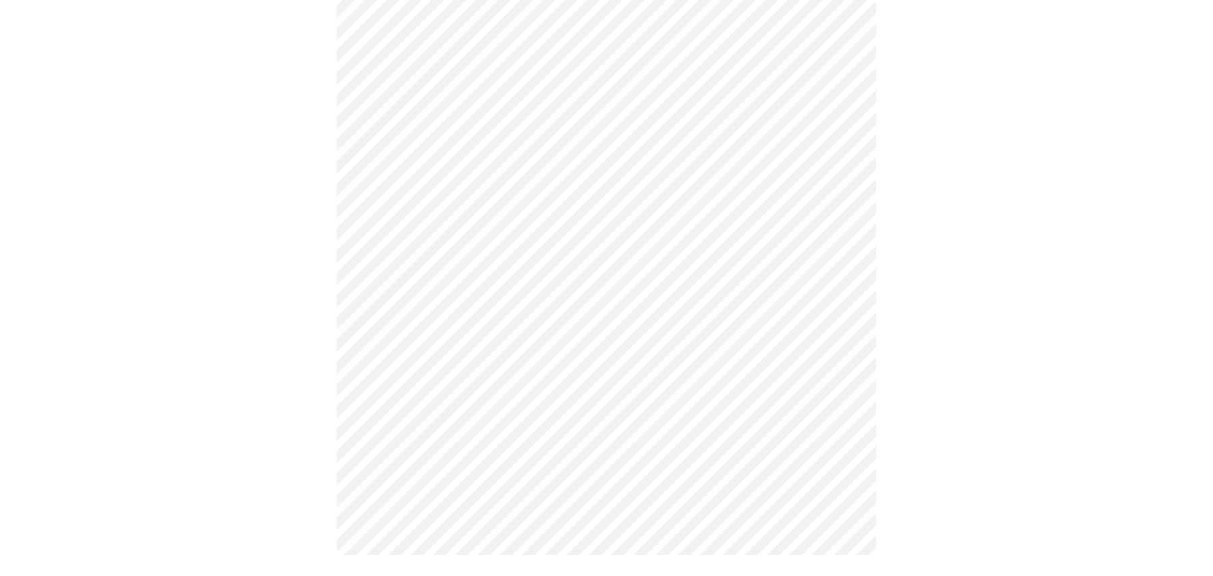
scroll to position [0, 0]
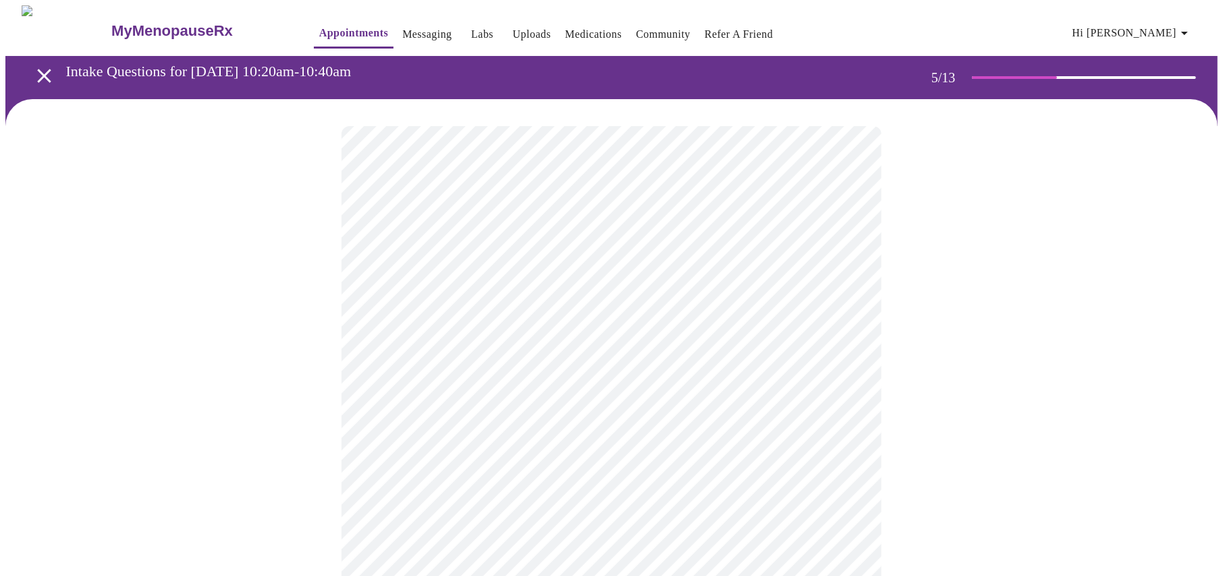
click at [404, 349] on body "MyMenopauseRx Appointments Messaging Labs Uploads Medications Community Refer a…" at bounding box center [611, 551] width 1212 height 1093
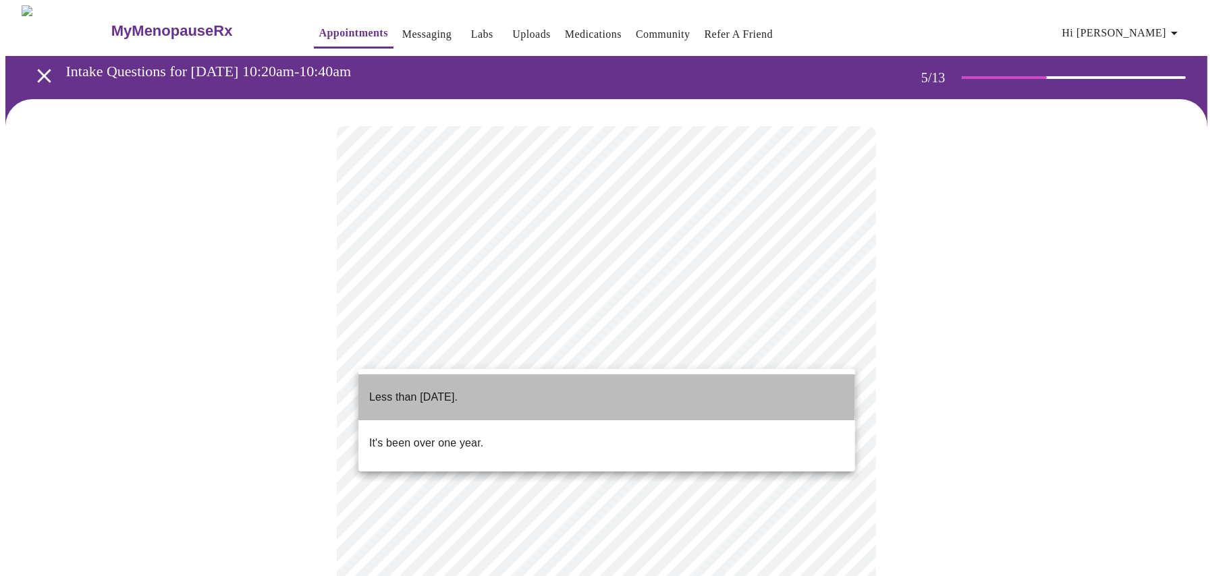
click at [406, 390] on p "Less than [DATE]." at bounding box center [413, 398] width 88 height 16
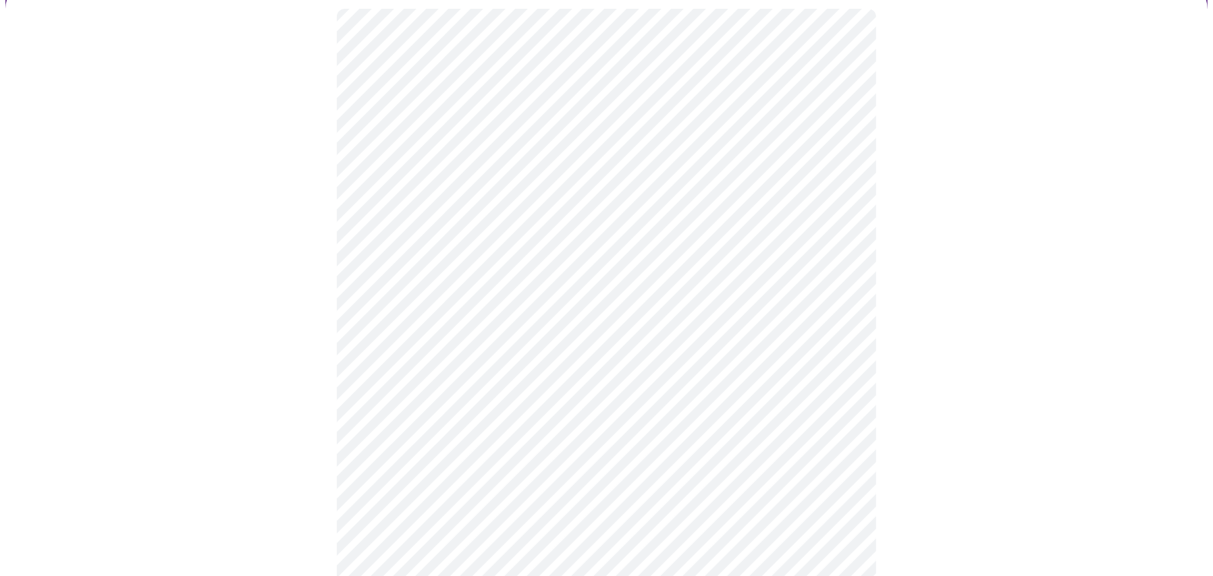
scroll to position [135, 0]
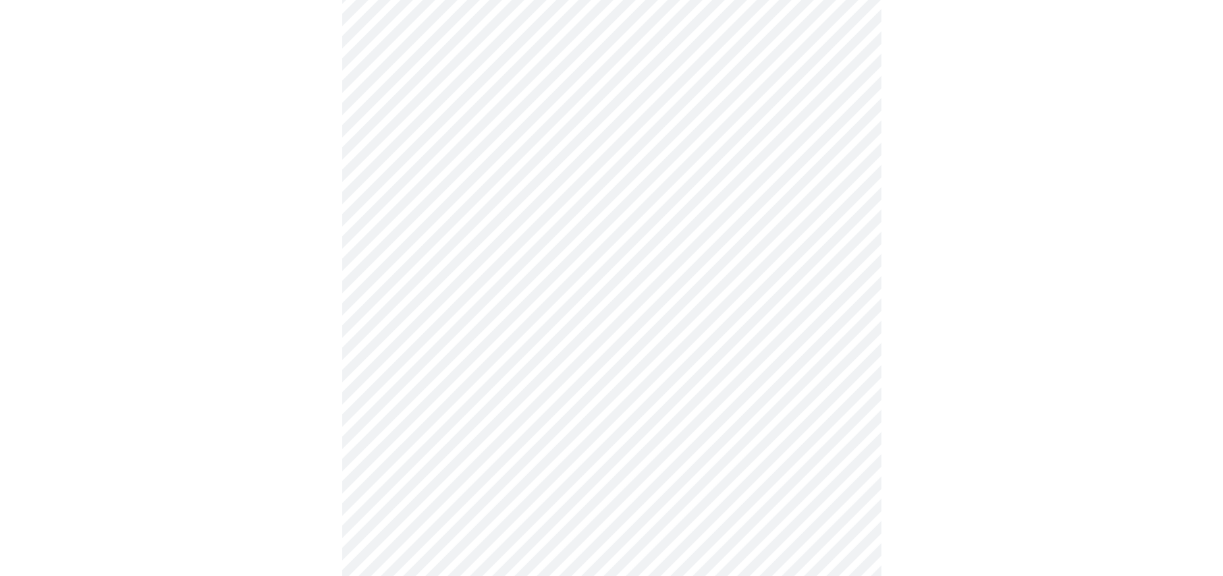
click at [412, 331] on body "MyMenopauseRx Appointments Messaging Labs Uploads Medications Community Refer a…" at bounding box center [606, 412] width 1202 height 1085
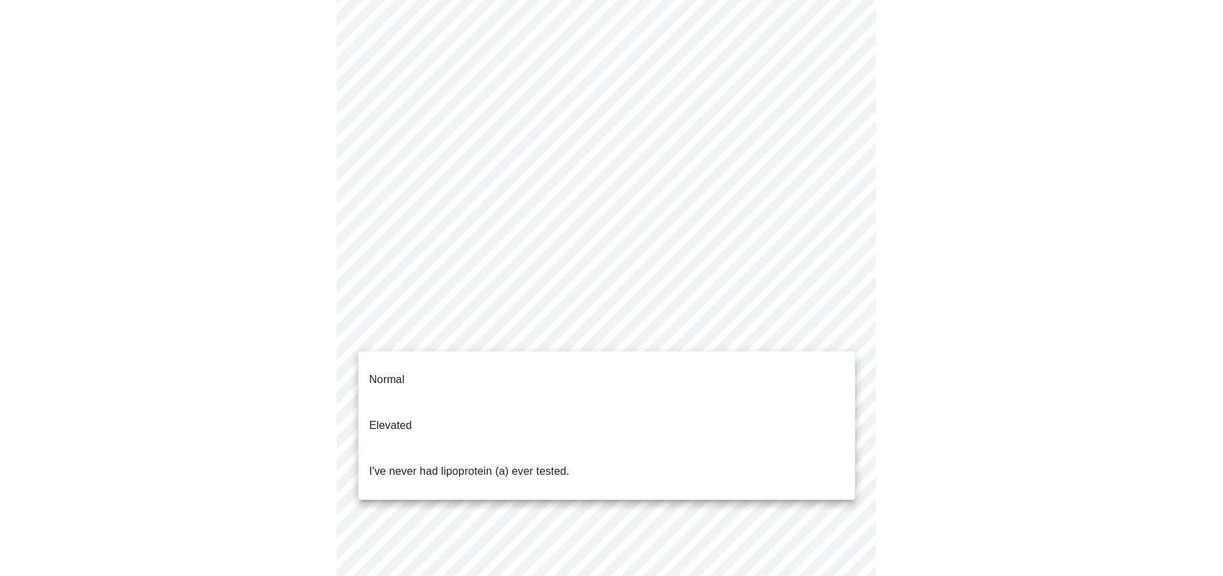
click at [399, 372] on p "Normal" at bounding box center [386, 380] width 35 height 16
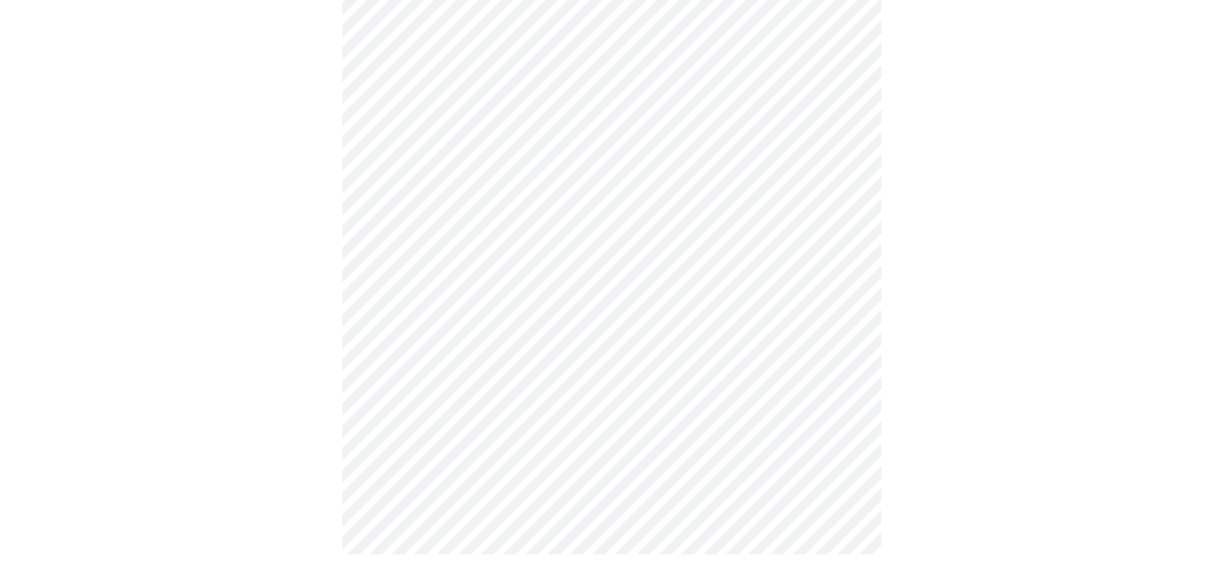
scroll to position [0, 0]
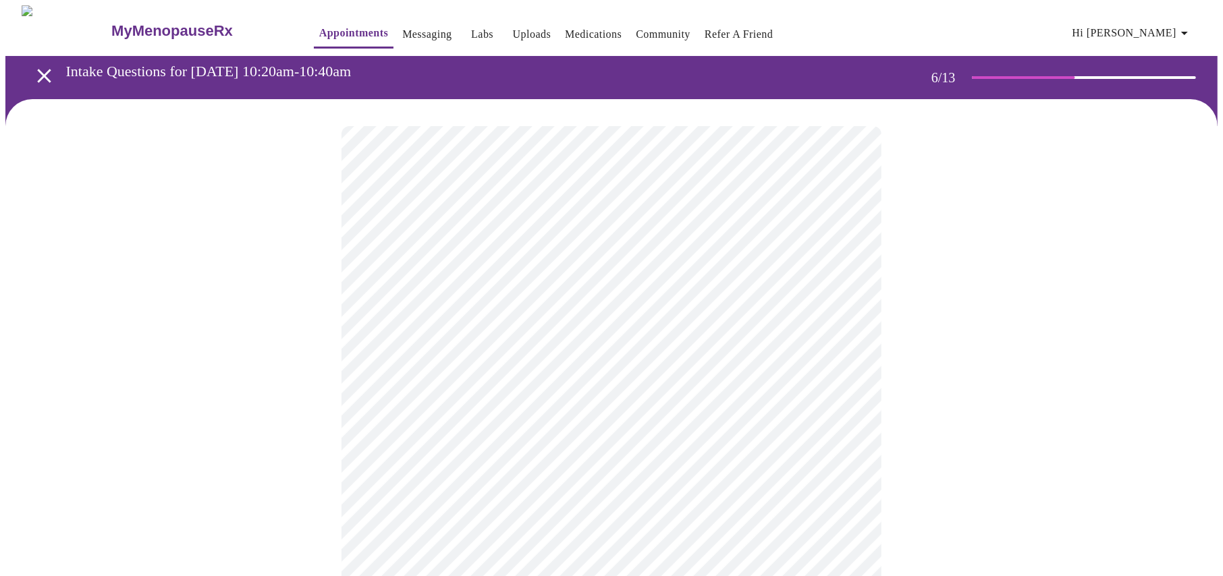
click at [400, 374] on body "MyMenopauseRx Appointments Messaging Labs Uploads Medications Community Refer a…" at bounding box center [611, 365] width 1212 height 720
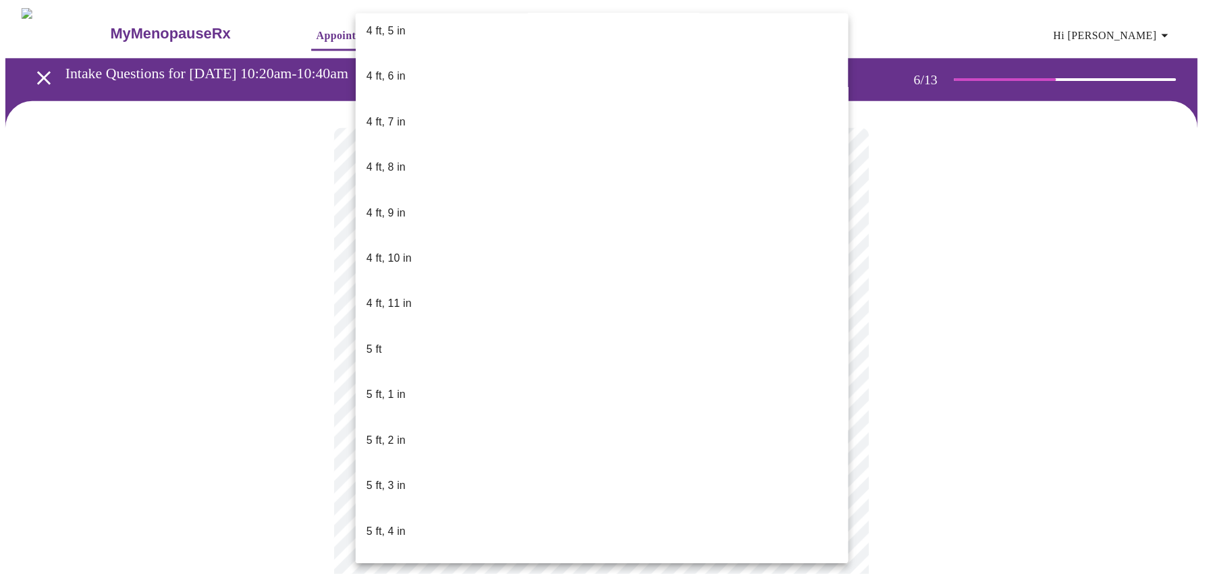
scroll to position [945, 0]
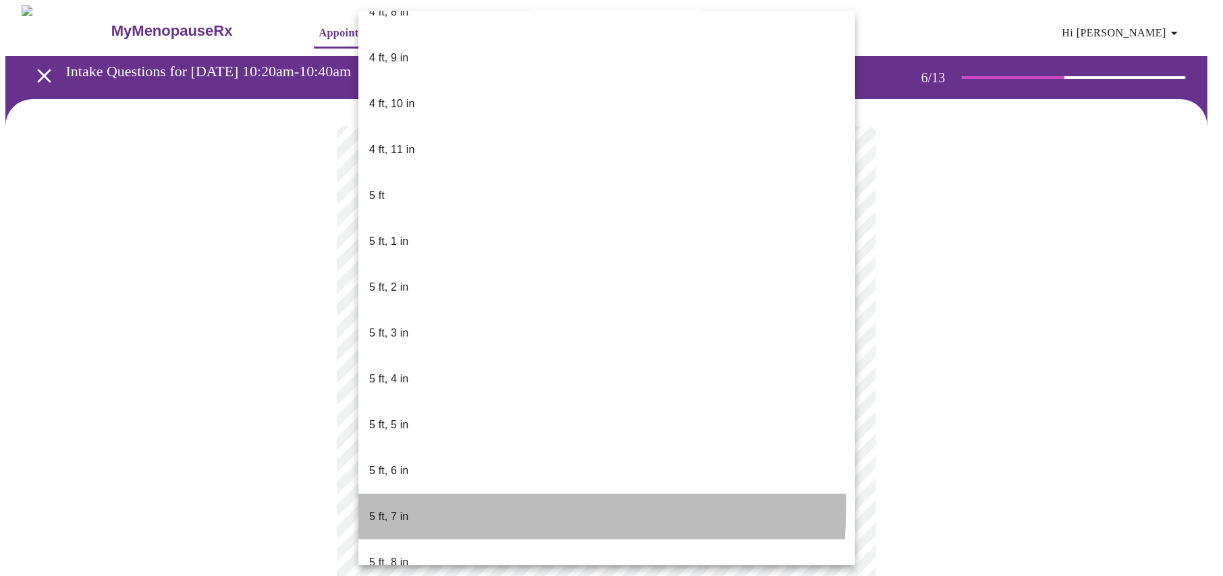
click at [394, 509] on p "5 ft, 7 in" at bounding box center [388, 517] width 39 height 16
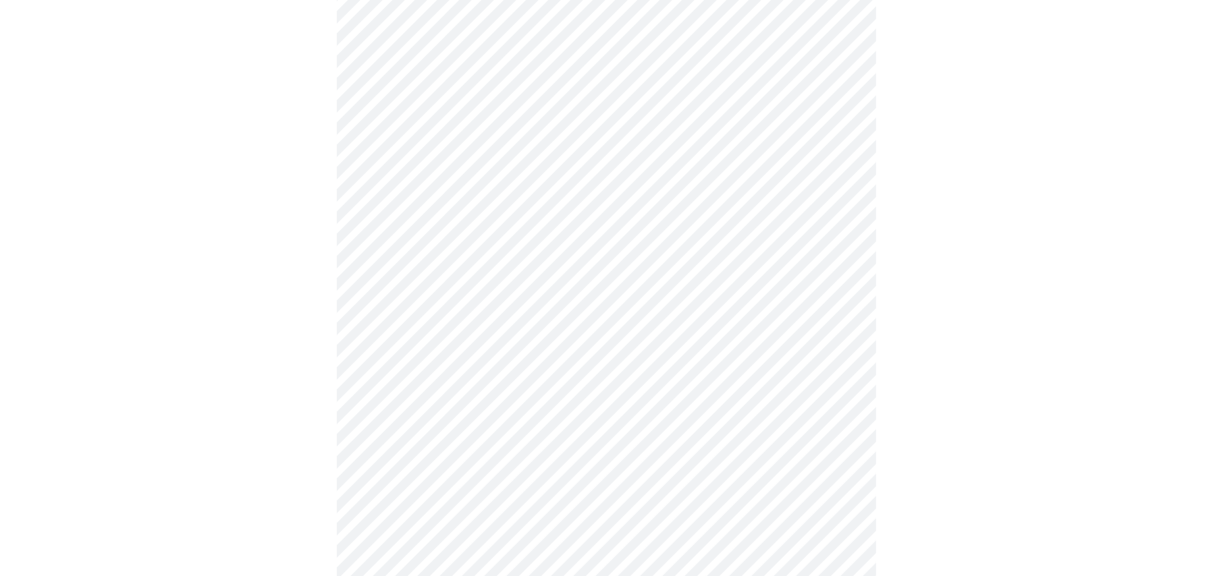
scroll to position [3308, 0]
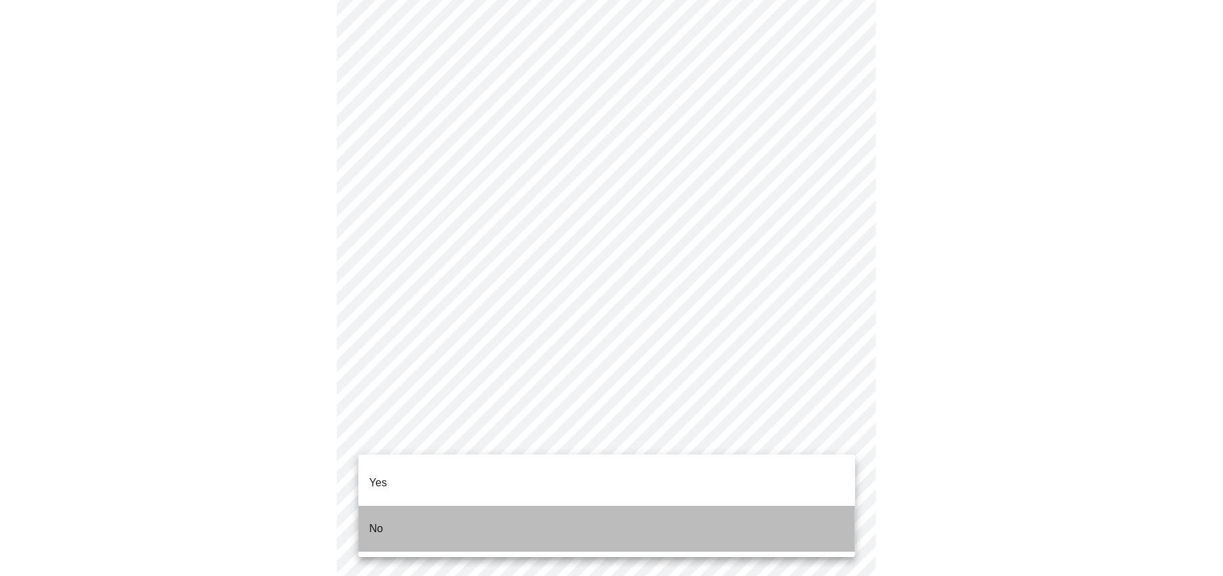
click at [371, 521] on p "No" at bounding box center [376, 529] width 14 height 16
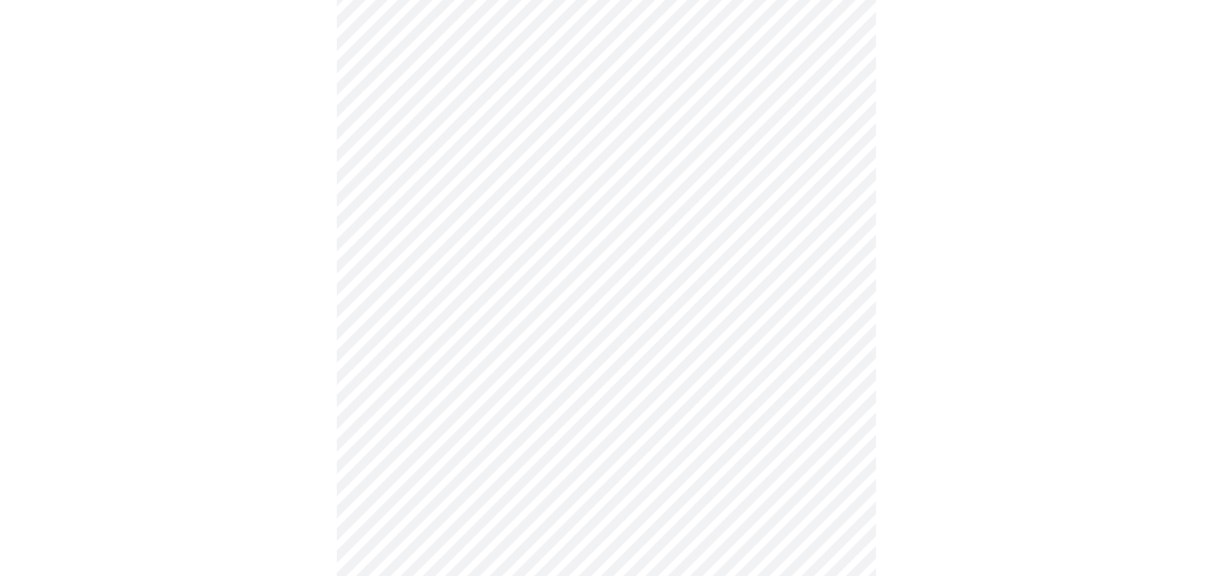
scroll to position [675, 0]
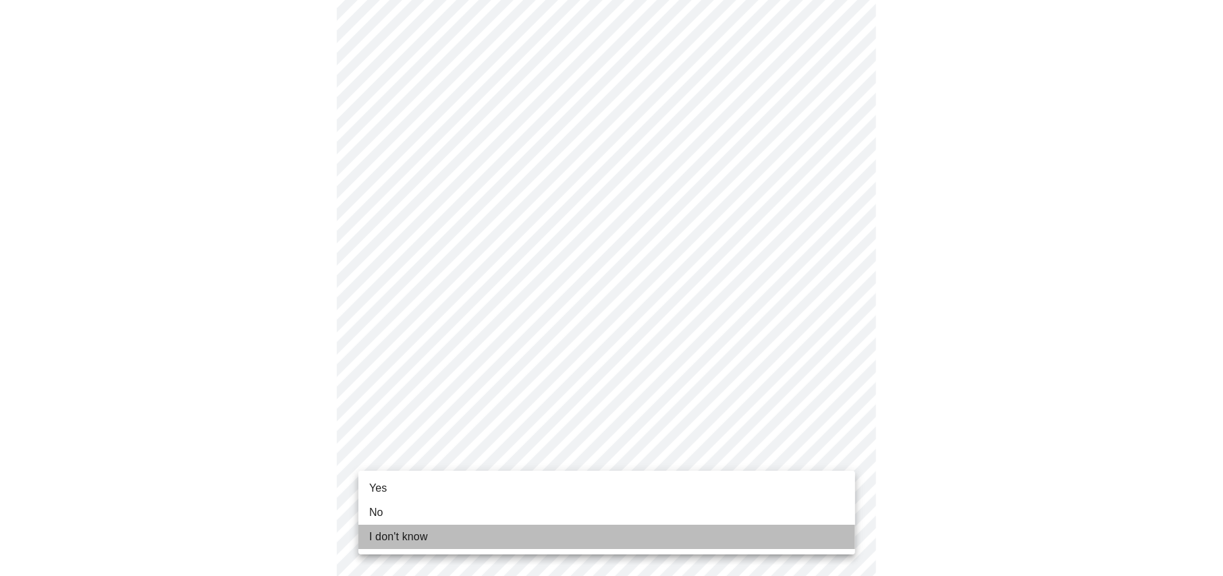
click at [411, 537] on span "I don't know" at bounding box center [398, 537] width 59 height 16
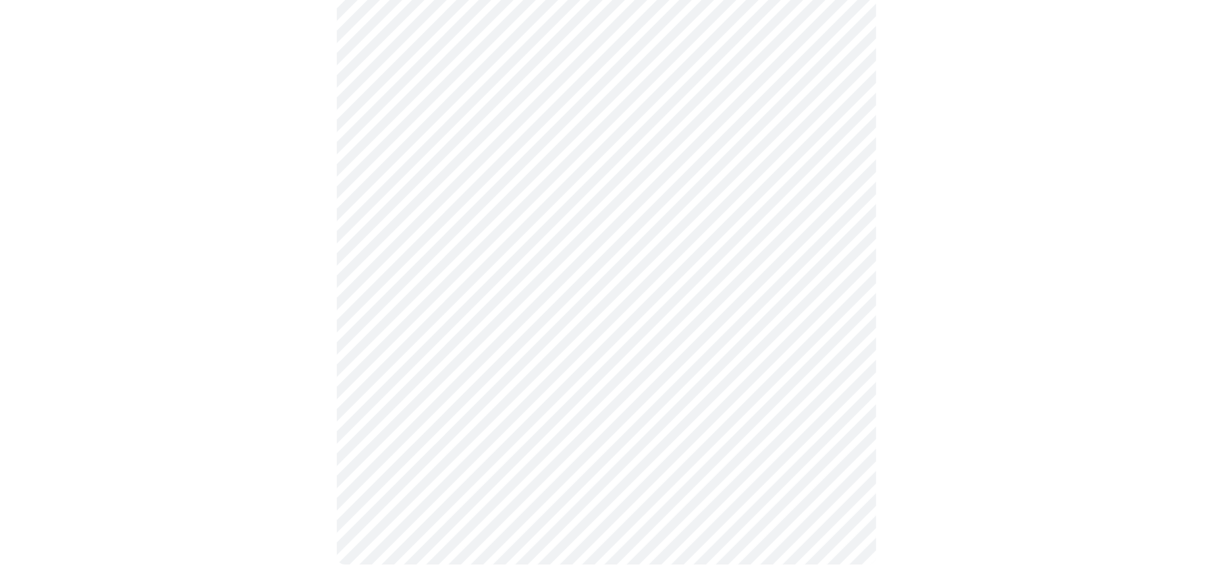
scroll to position [0, 0]
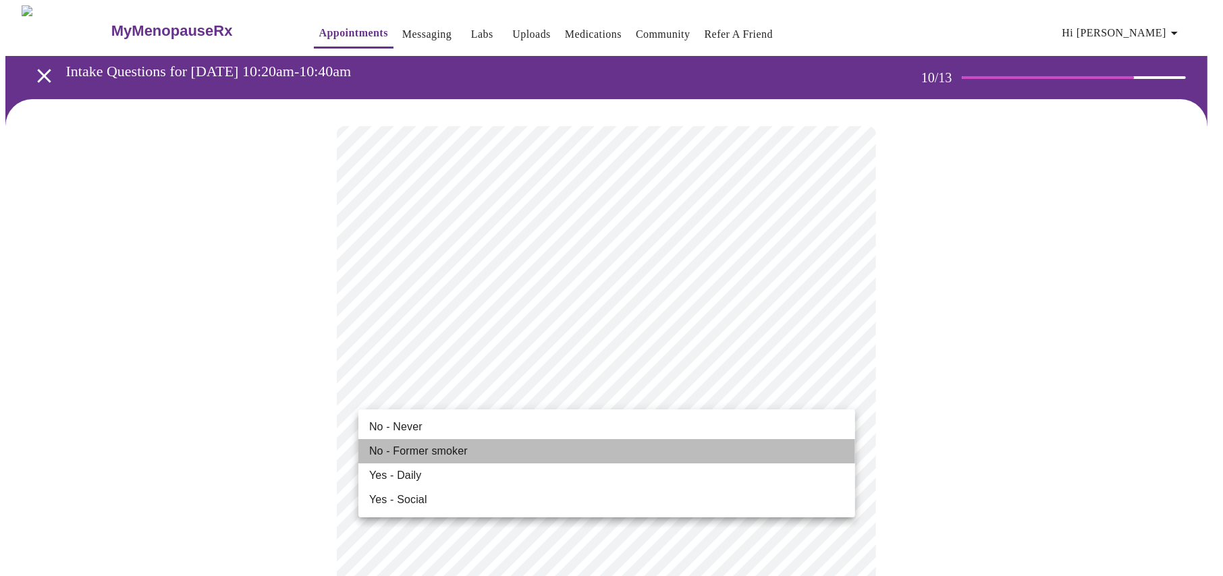
click at [412, 447] on span "No - Former smoker" at bounding box center [418, 452] width 99 height 16
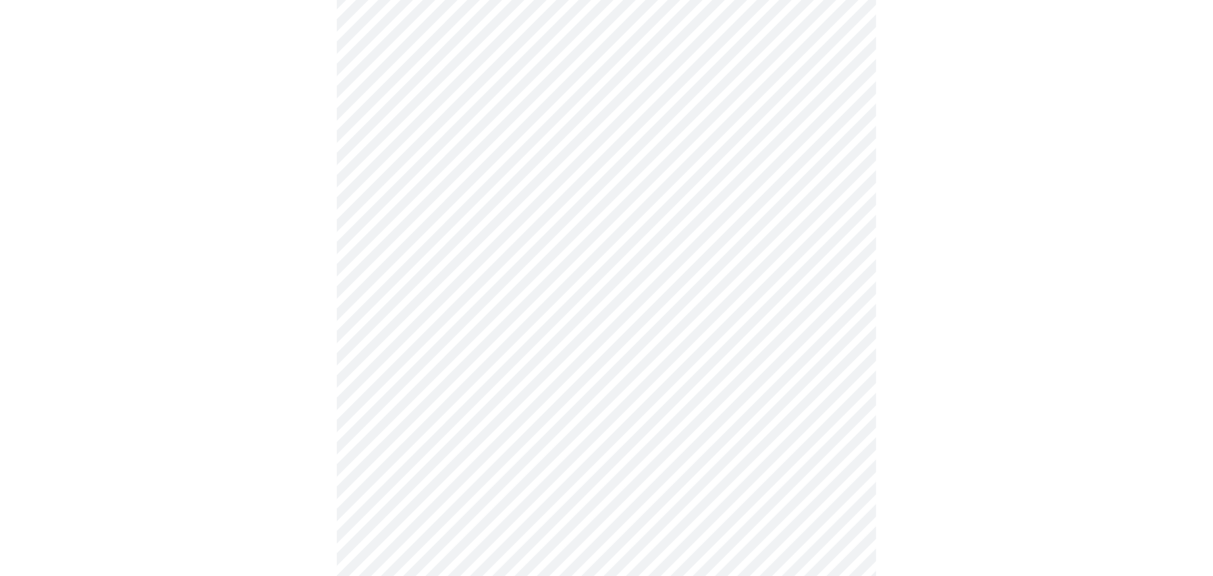
scroll to position [1080, 0]
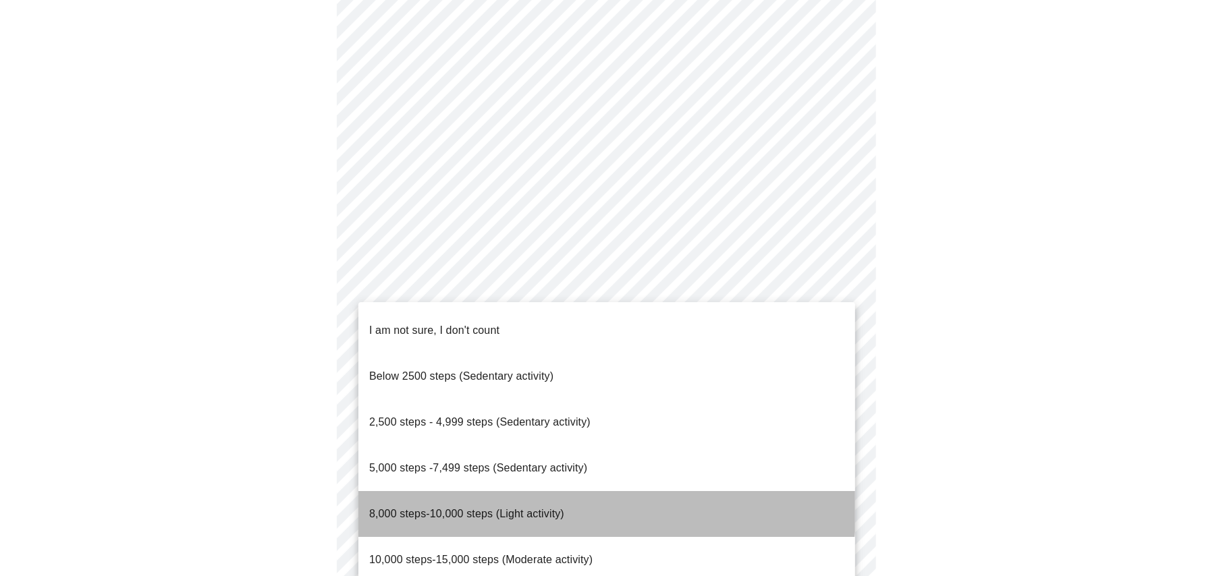
click at [473, 508] on span "8,000 steps-10,000 steps (Light activity)" at bounding box center [466, 513] width 195 height 11
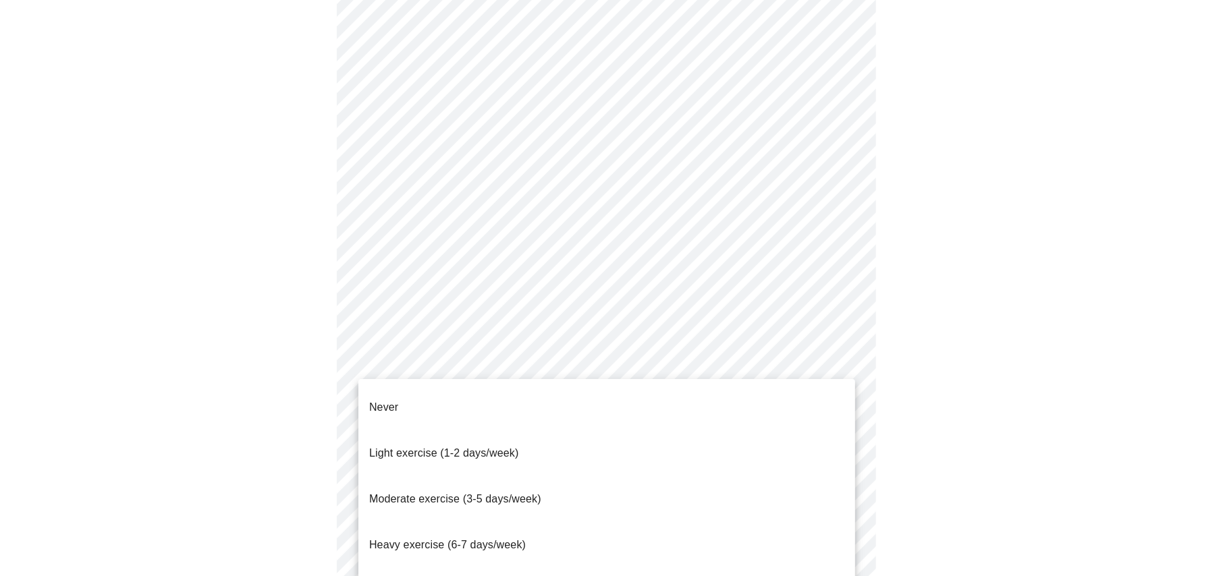
click at [399, 493] on span "Moderate exercise (3-5 days/week)" at bounding box center [455, 498] width 172 height 11
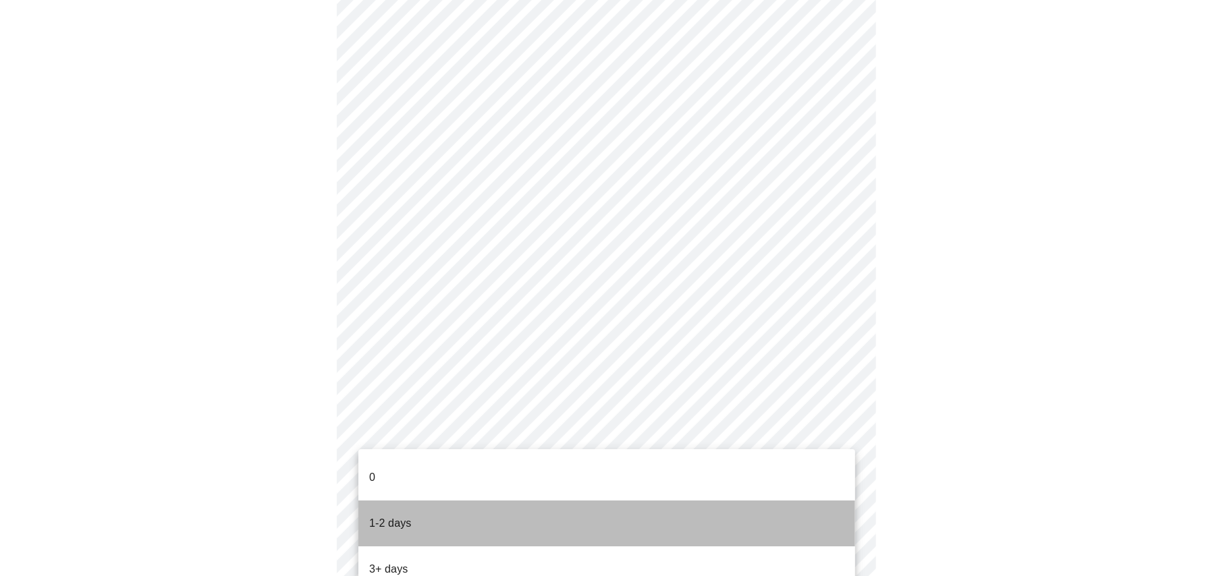
click at [385, 516] on p "1-2 days" at bounding box center [390, 524] width 43 height 16
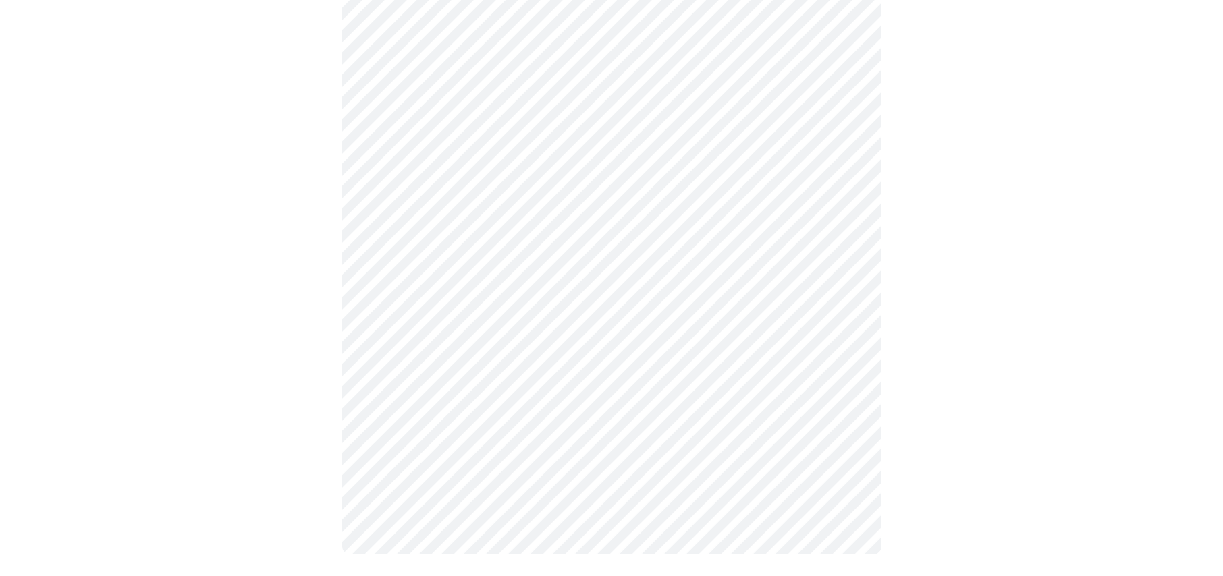
scroll to position [0, 0]
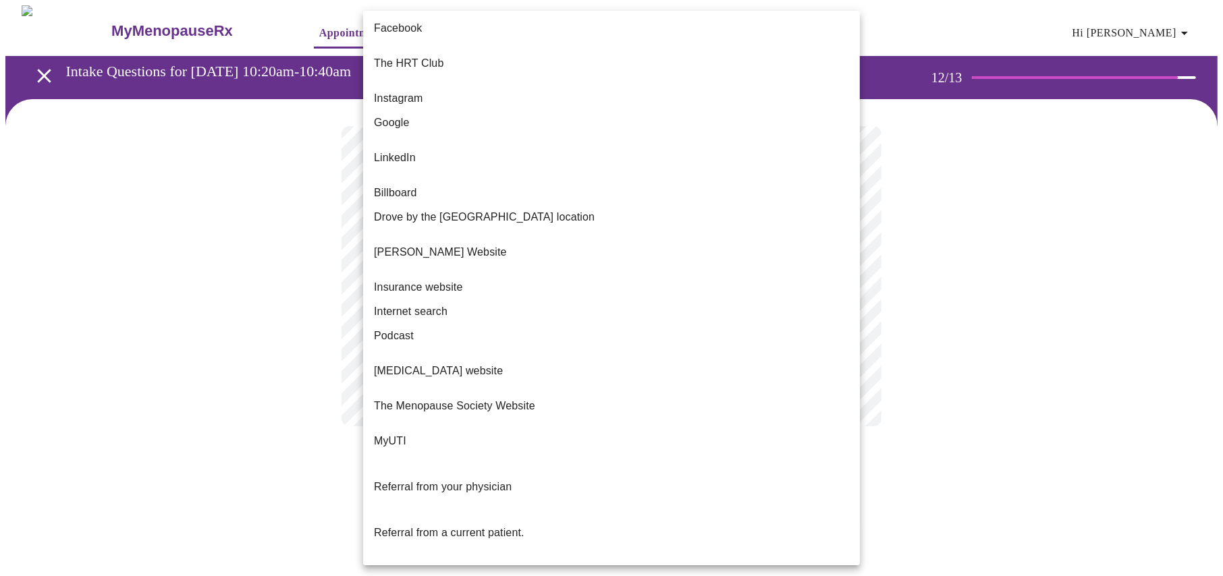
click at [843, 275] on body "MyMenopauseRx Appointments Messaging Labs Uploads Medications Community Refer a…" at bounding box center [611, 229] width 1212 height 448
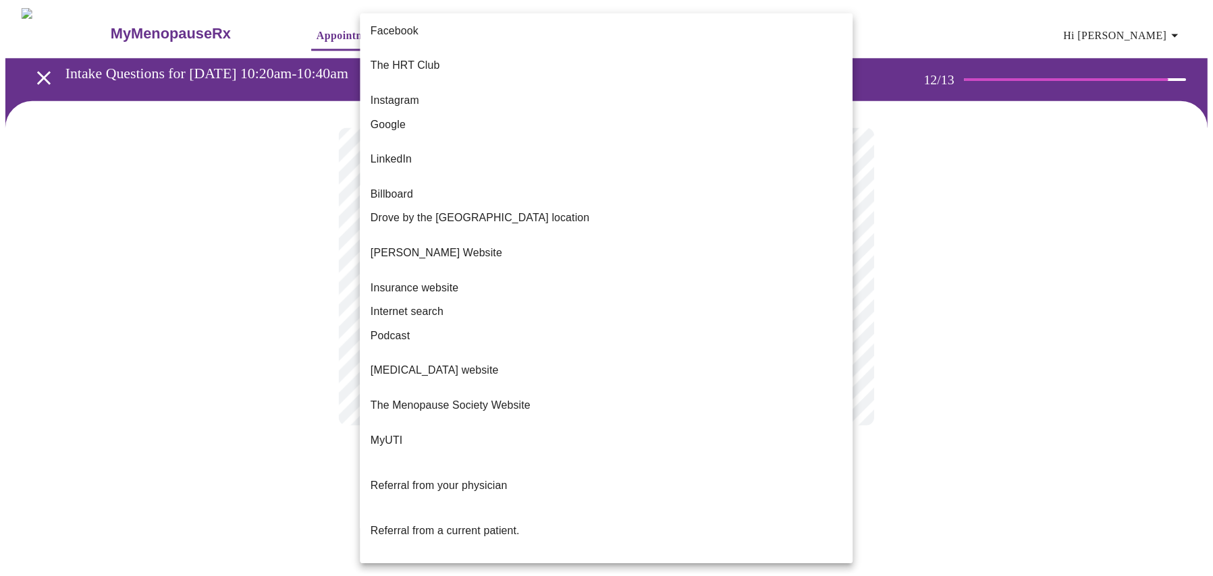
scroll to position [14, 0]
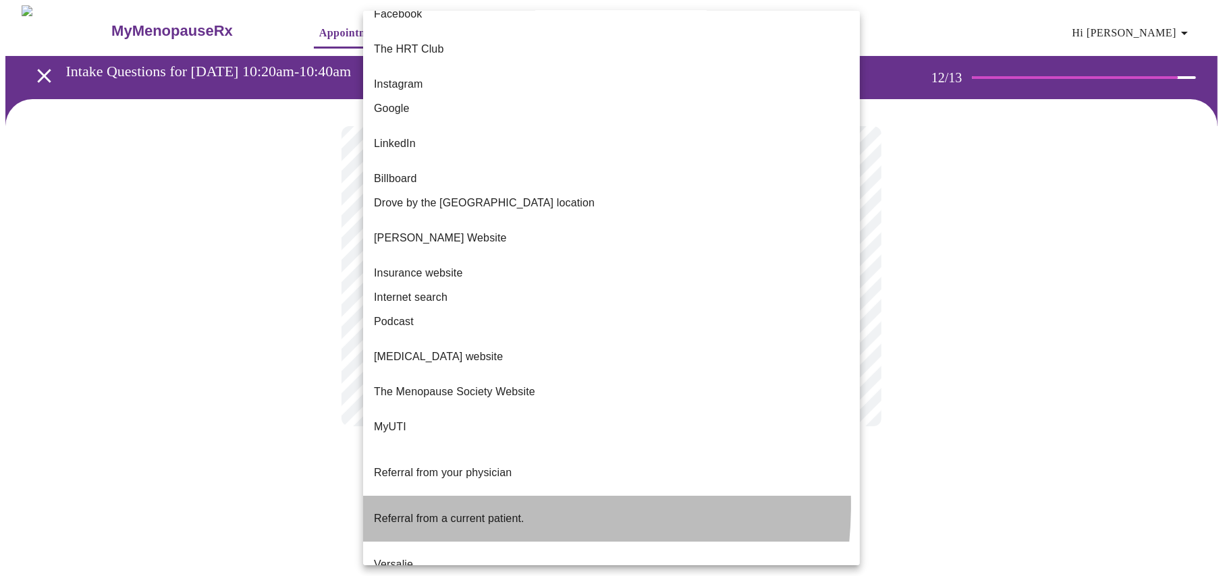
click at [453, 513] on span "Referral from a current patient." at bounding box center [449, 518] width 151 height 11
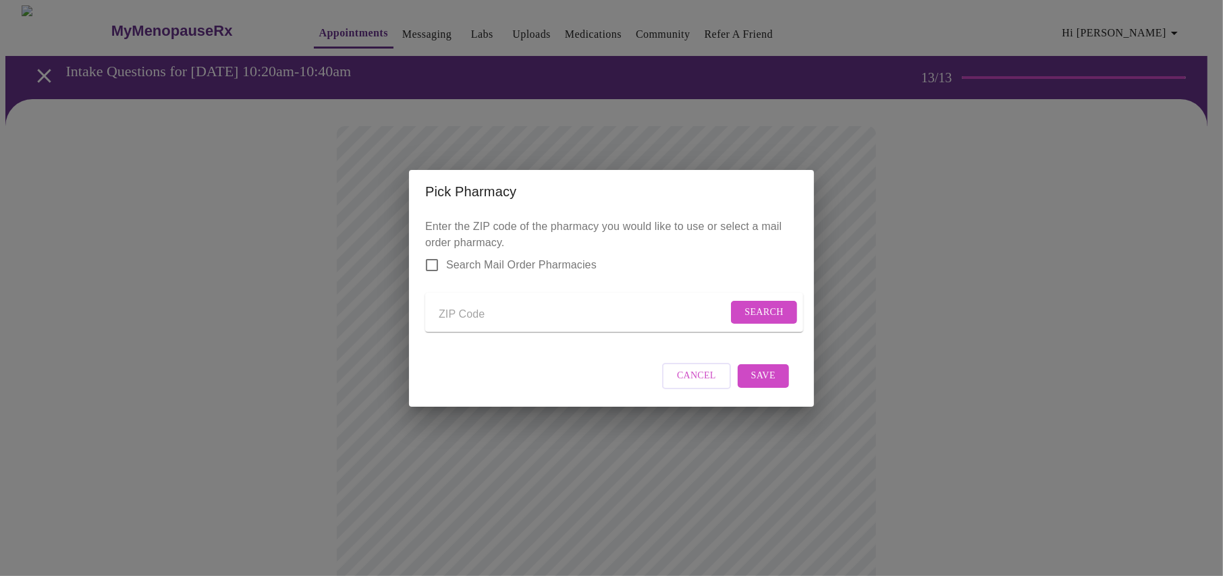
click at [476, 312] on input "Send a message to your care team" at bounding box center [583, 315] width 289 height 22
type input "18337"
click at [771, 304] on span "Search" at bounding box center [764, 312] width 39 height 17
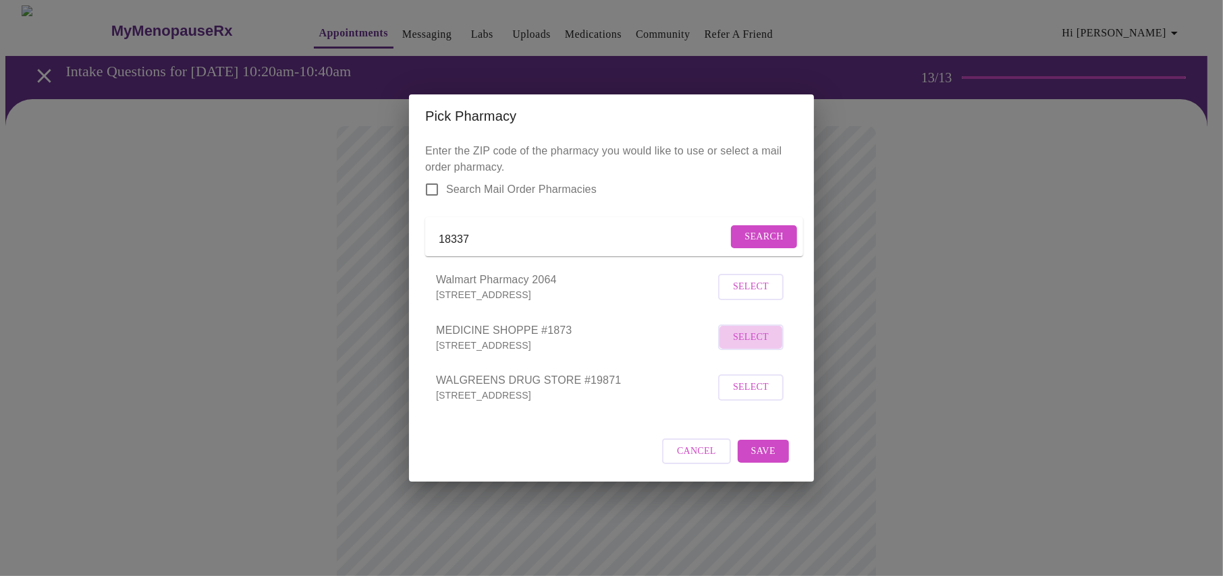
click at [746, 342] on span "Select" at bounding box center [751, 337] width 36 height 17
click at [764, 458] on span "Save" at bounding box center [763, 451] width 24 height 17
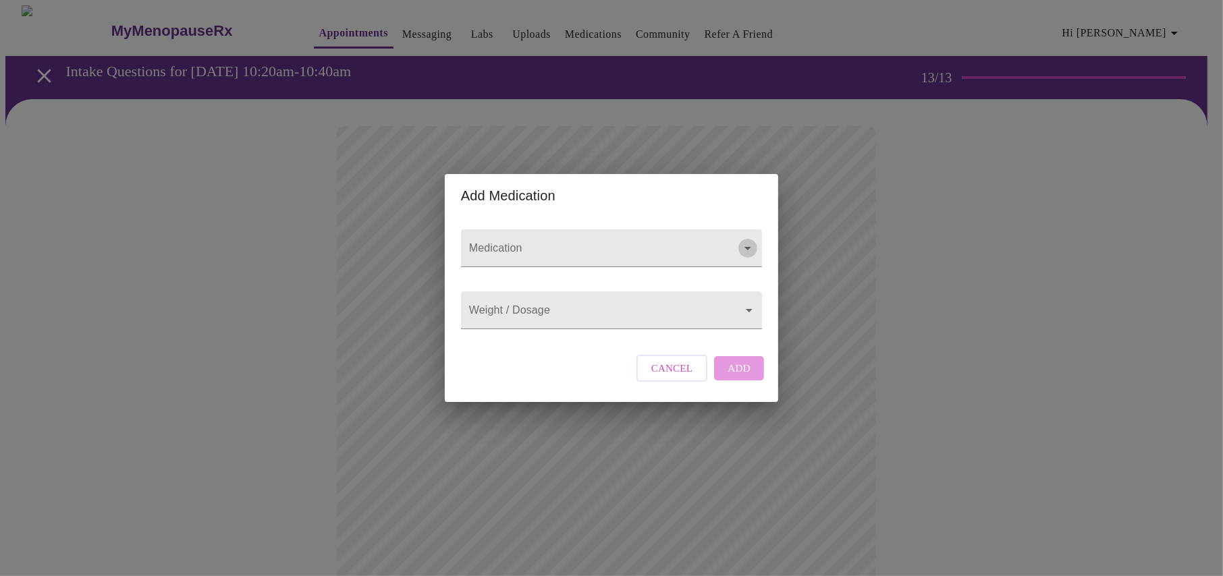
click at [742, 239] on button "Open" at bounding box center [748, 248] width 19 height 19
click at [742, 239] on button "Close" at bounding box center [748, 248] width 19 height 19
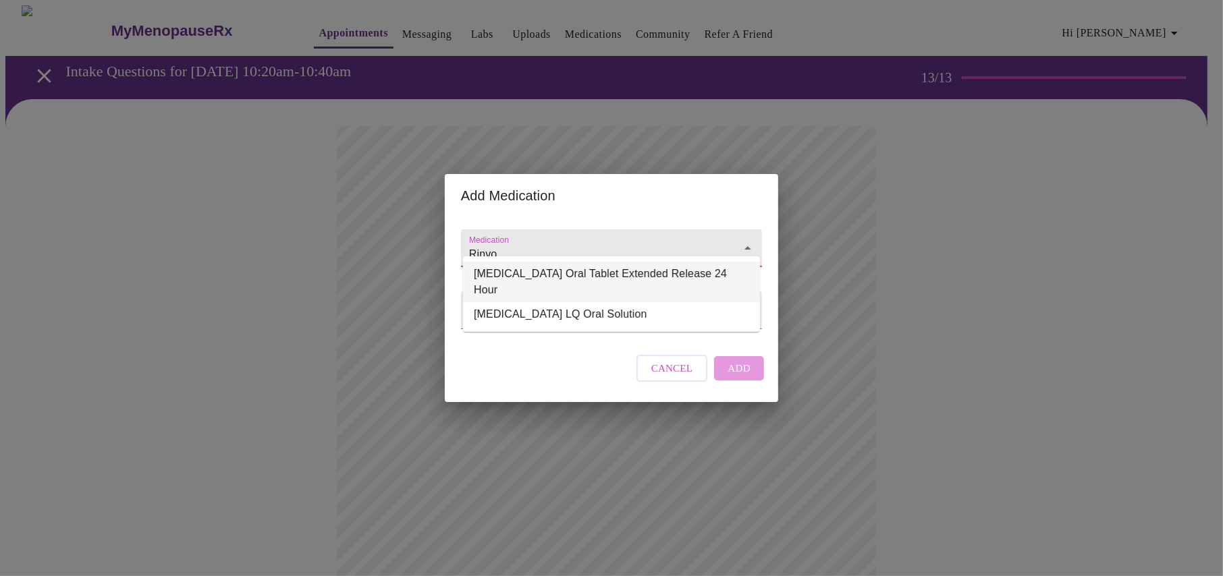
click at [561, 265] on li "[MEDICAL_DATA] Oral Tablet Extended Release 24 Hour" at bounding box center [611, 282] width 297 height 41
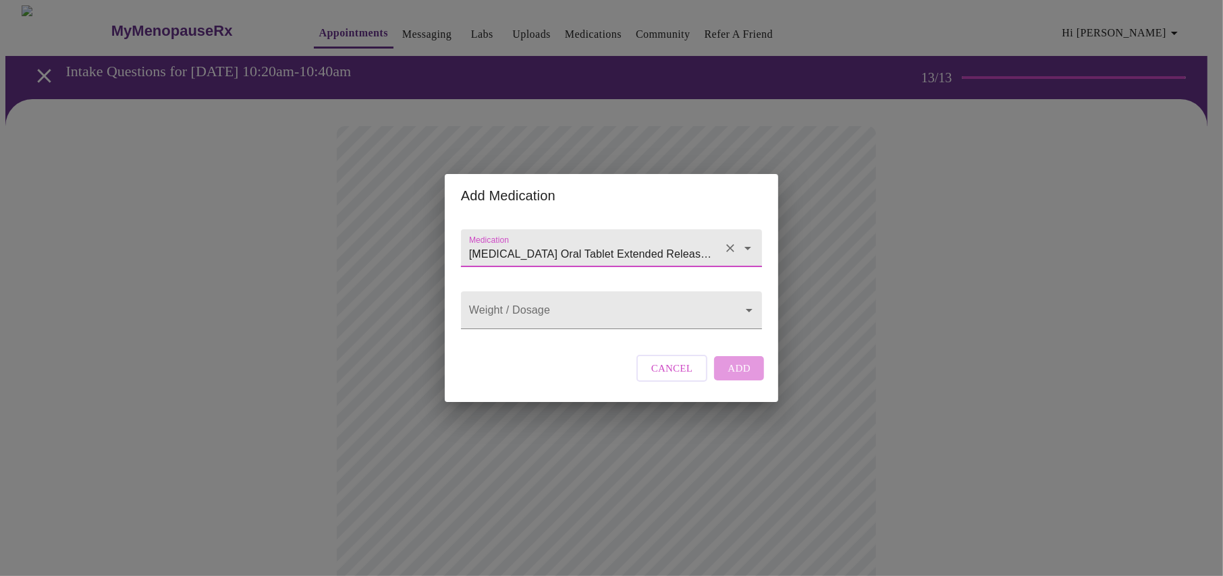
type input "[MEDICAL_DATA] Oral Tablet Extended Release 24 Hour"
click at [707, 300] on body "MyMenopauseRx Appointments Messaging Labs Uploads Medications Community Refer a…" at bounding box center [611, 512] width 1212 height 1015
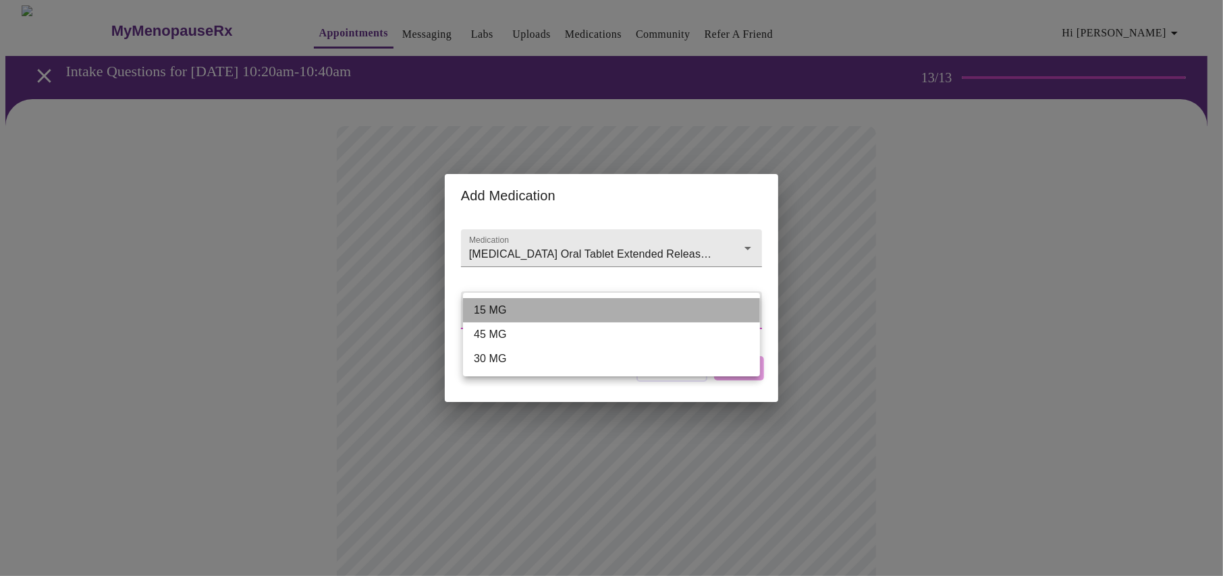
click at [481, 306] on li "15 MG" at bounding box center [611, 310] width 297 height 24
type input "15 MG"
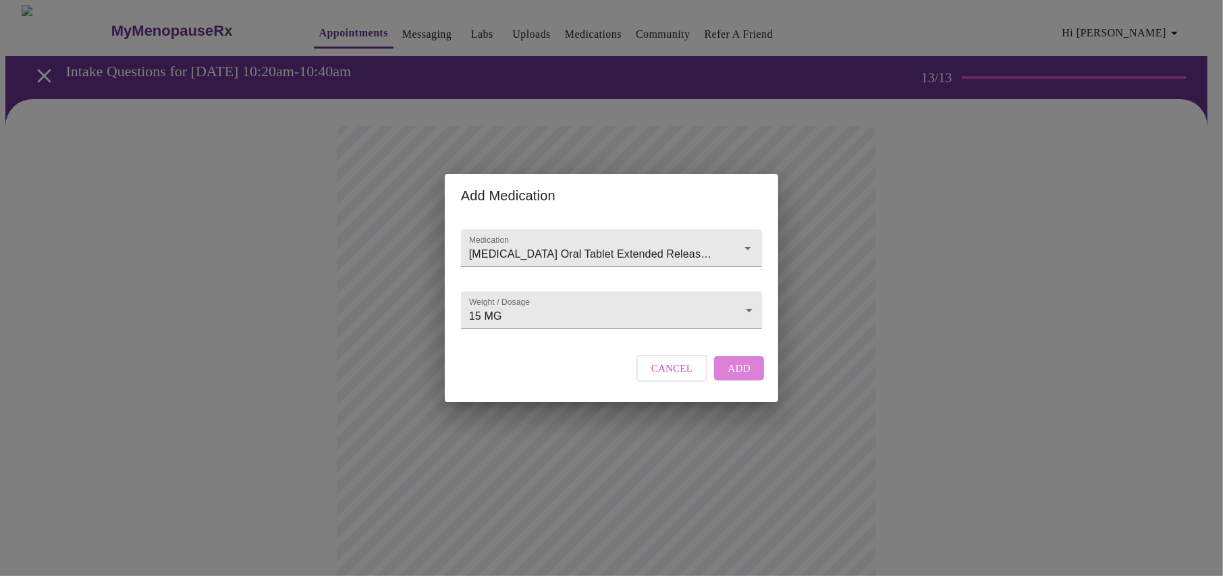
click at [740, 376] on span "Add" at bounding box center [739, 369] width 23 height 18
click at [682, 242] on input "Medication" at bounding box center [592, 254] width 252 height 25
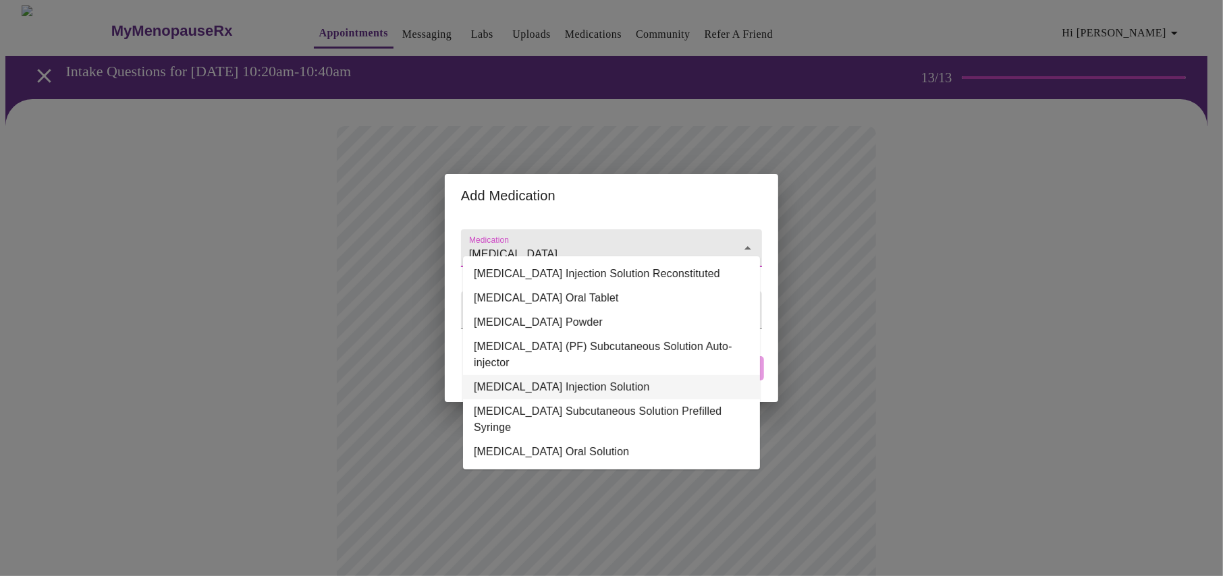
click at [633, 375] on li "[MEDICAL_DATA] Injection Solution" at bounding box center [611, 387] width 297 height 24
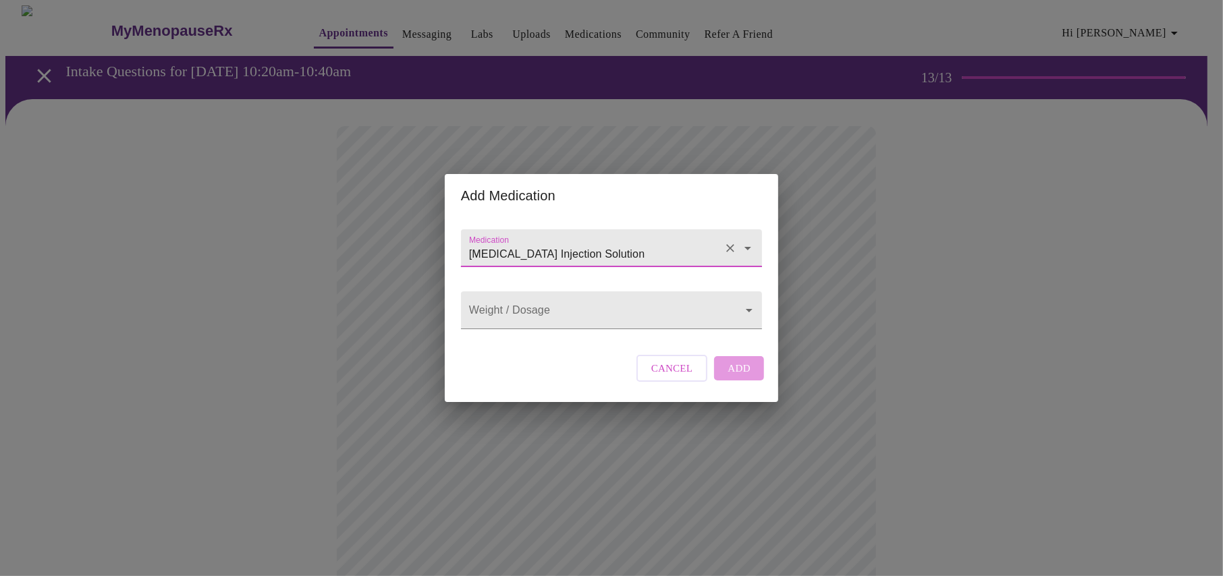
type input "[MEDICAL_DATA] Injection Solution"
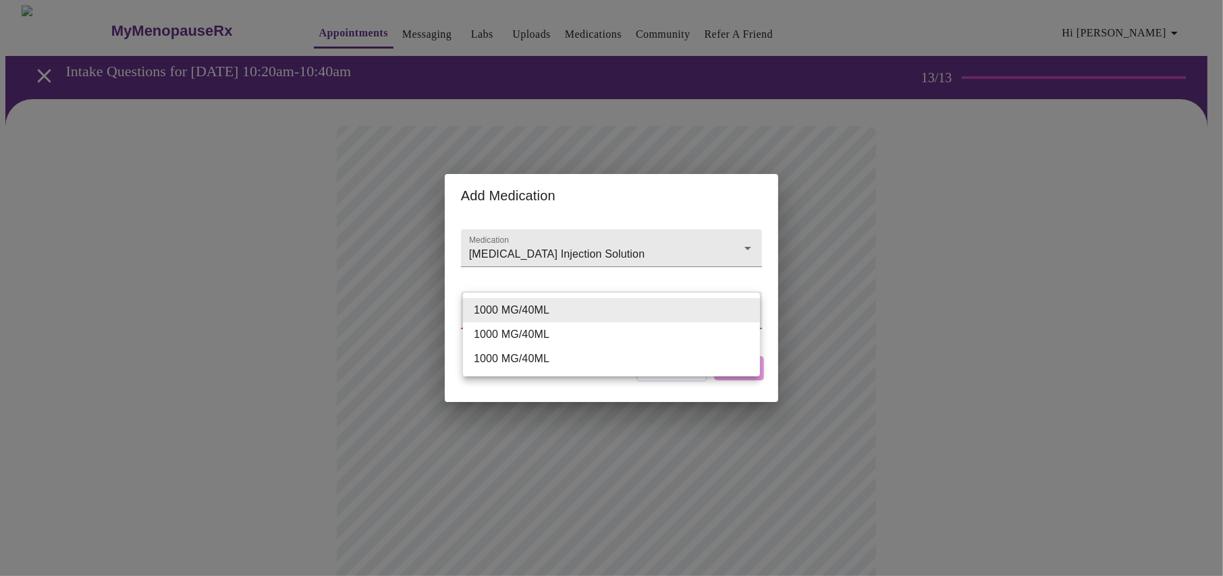
click at [747, 307] on body "MyMenopauseRx Appointments Messaging Labs Uploads Medications Community Refer a…" at bounding box center [611, 527] width 1212 height 1044
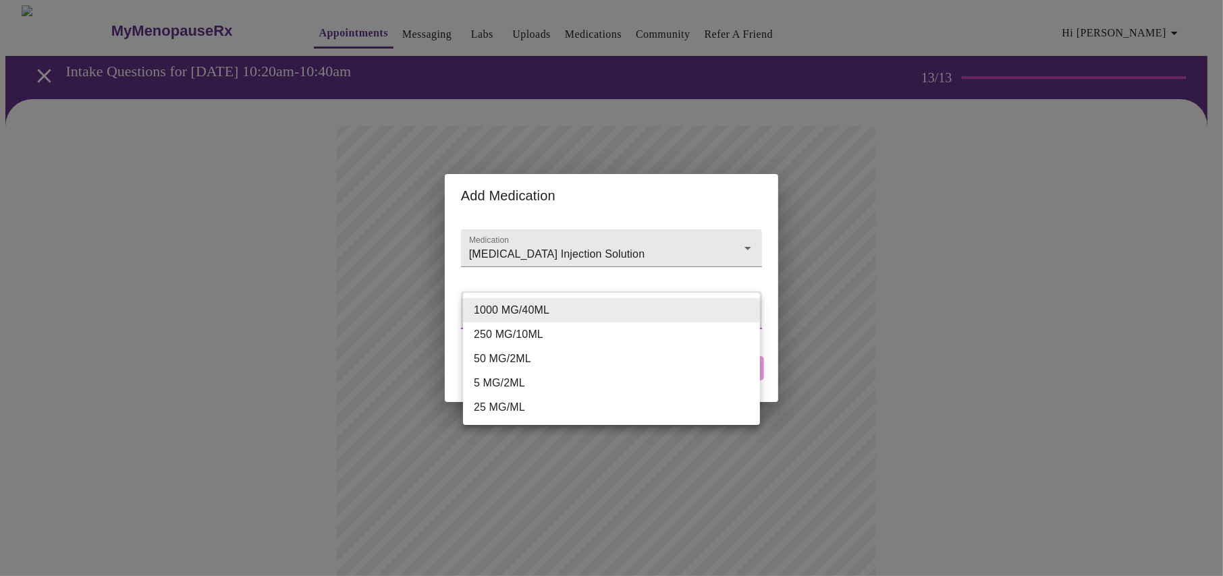
click at [493, 405] on li "25 MG/ML" at bounding box center [611, 408] width 297 height 24
type input "25 MG/ML"
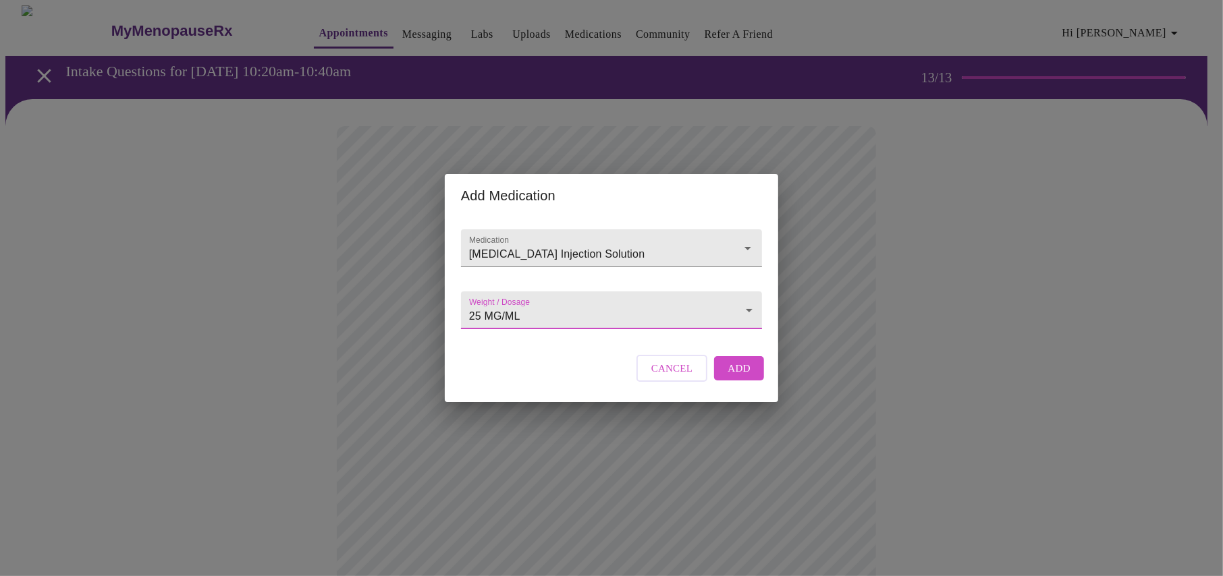
click at [732, 375] on span "Add" at bounding box center [739, 369] width 23 height 18
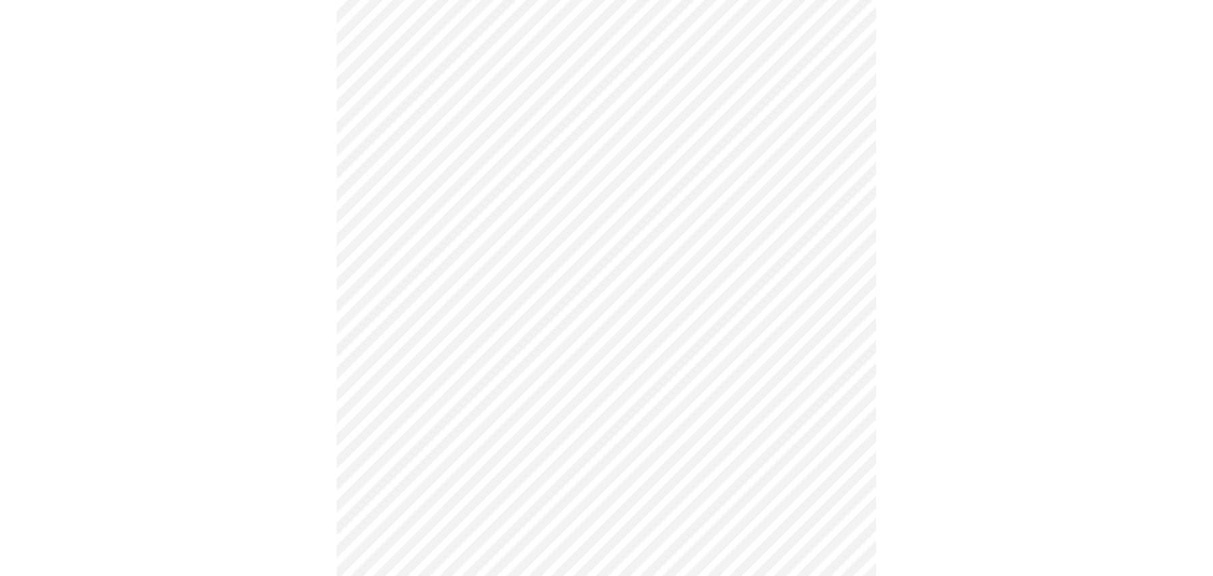
scroll to position [473, 0]
